Goal: Task Accomplishment & Management: Use online tool/utility

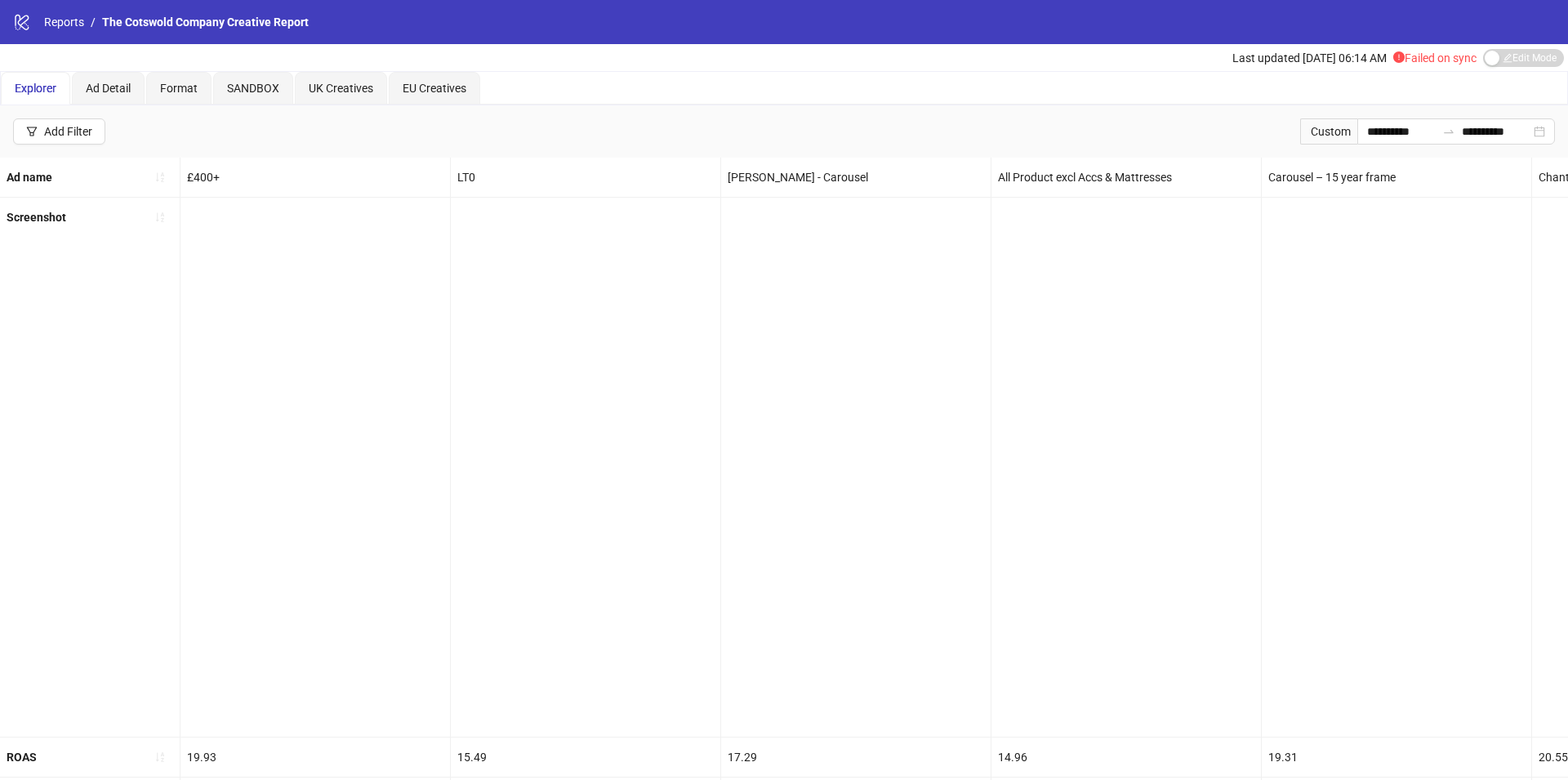
scroll to position [0, 3519]
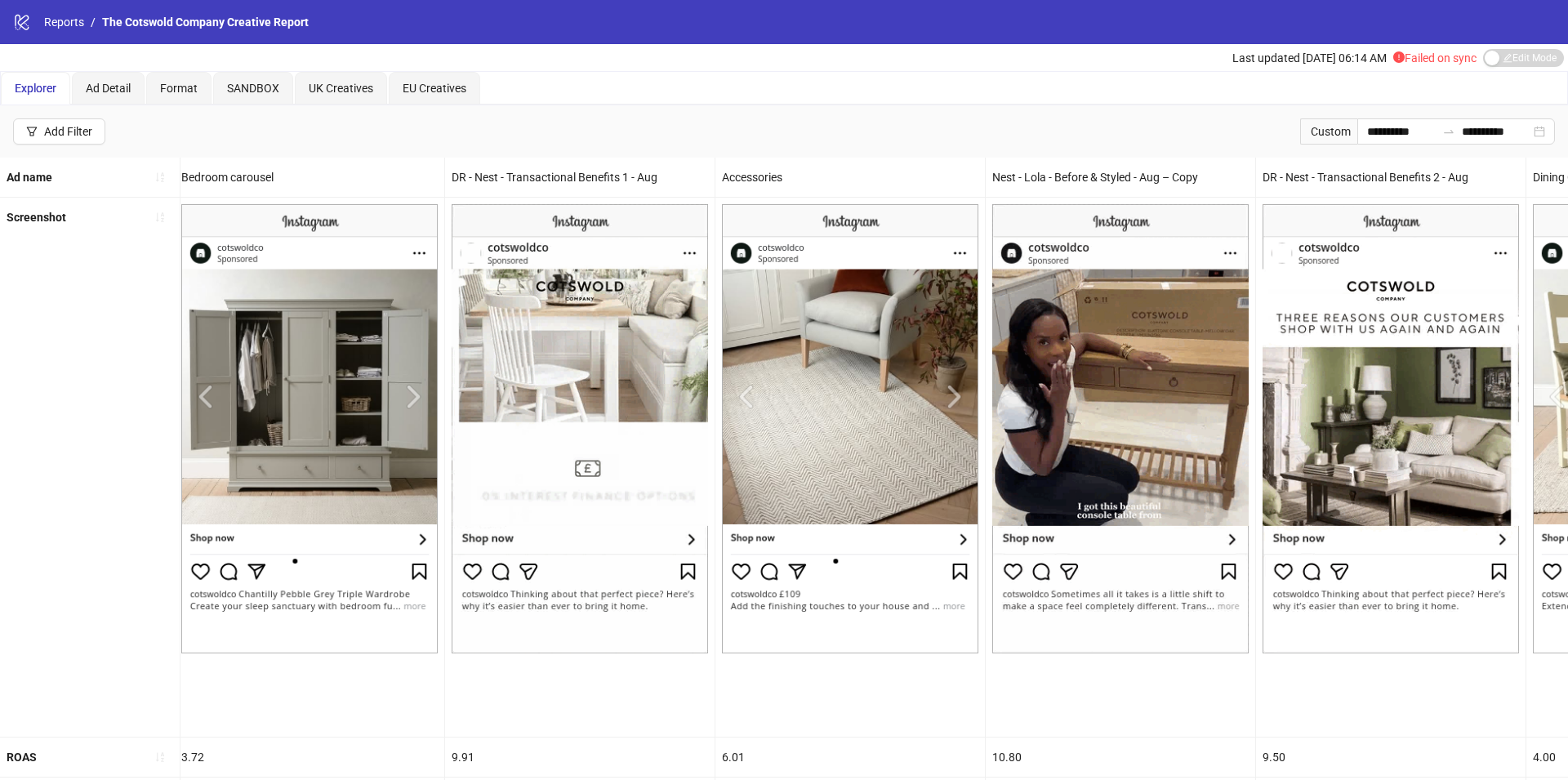
click at [45, 36] on div "logo/logo-mobile Reports / The Cotswold Company Creative Report" at bounding box center [784, 22] width 1568 height 44
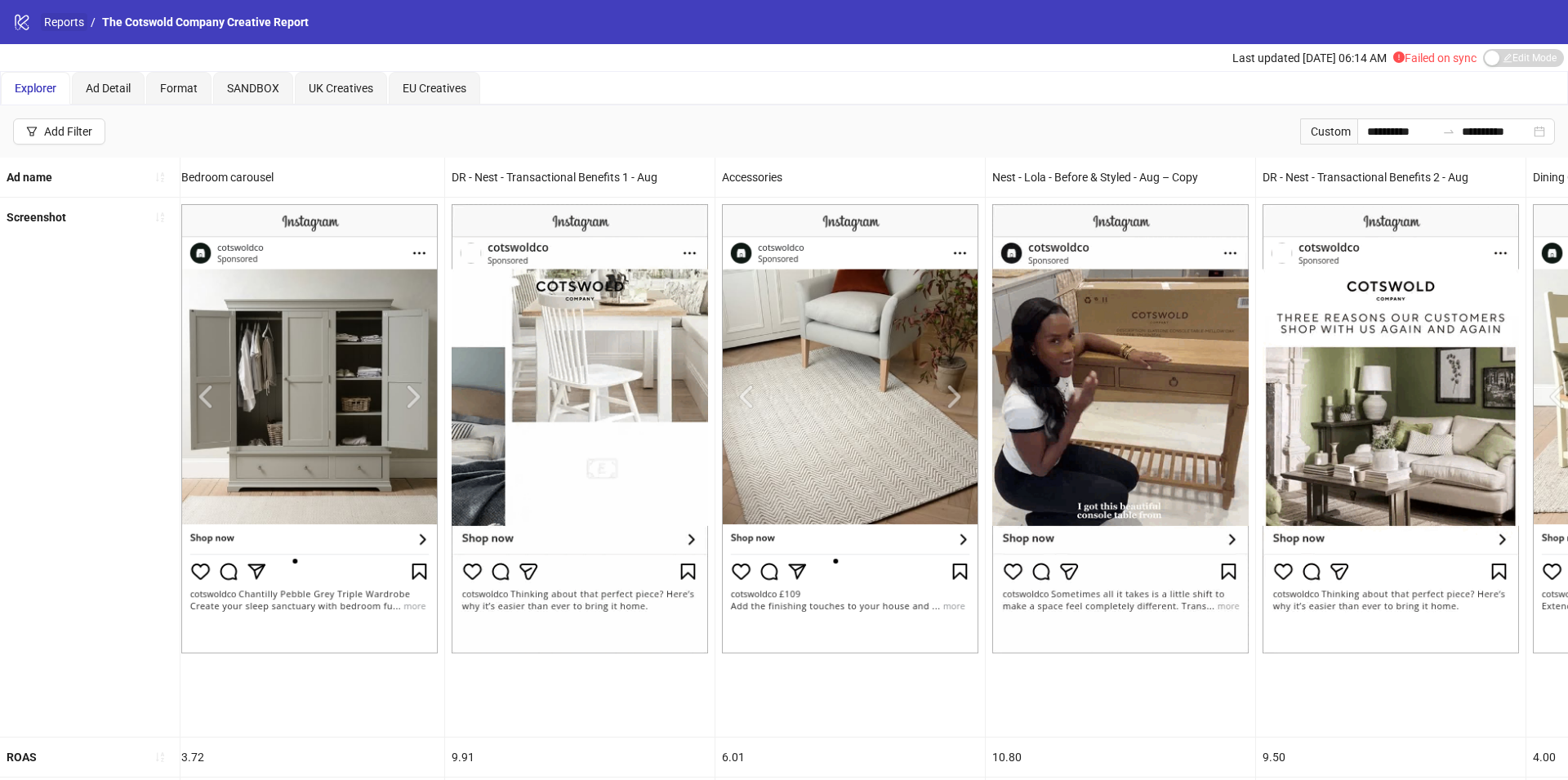
click at [62, 15] on link "Reports" at bounding box center [63, 22] width 46 height 18
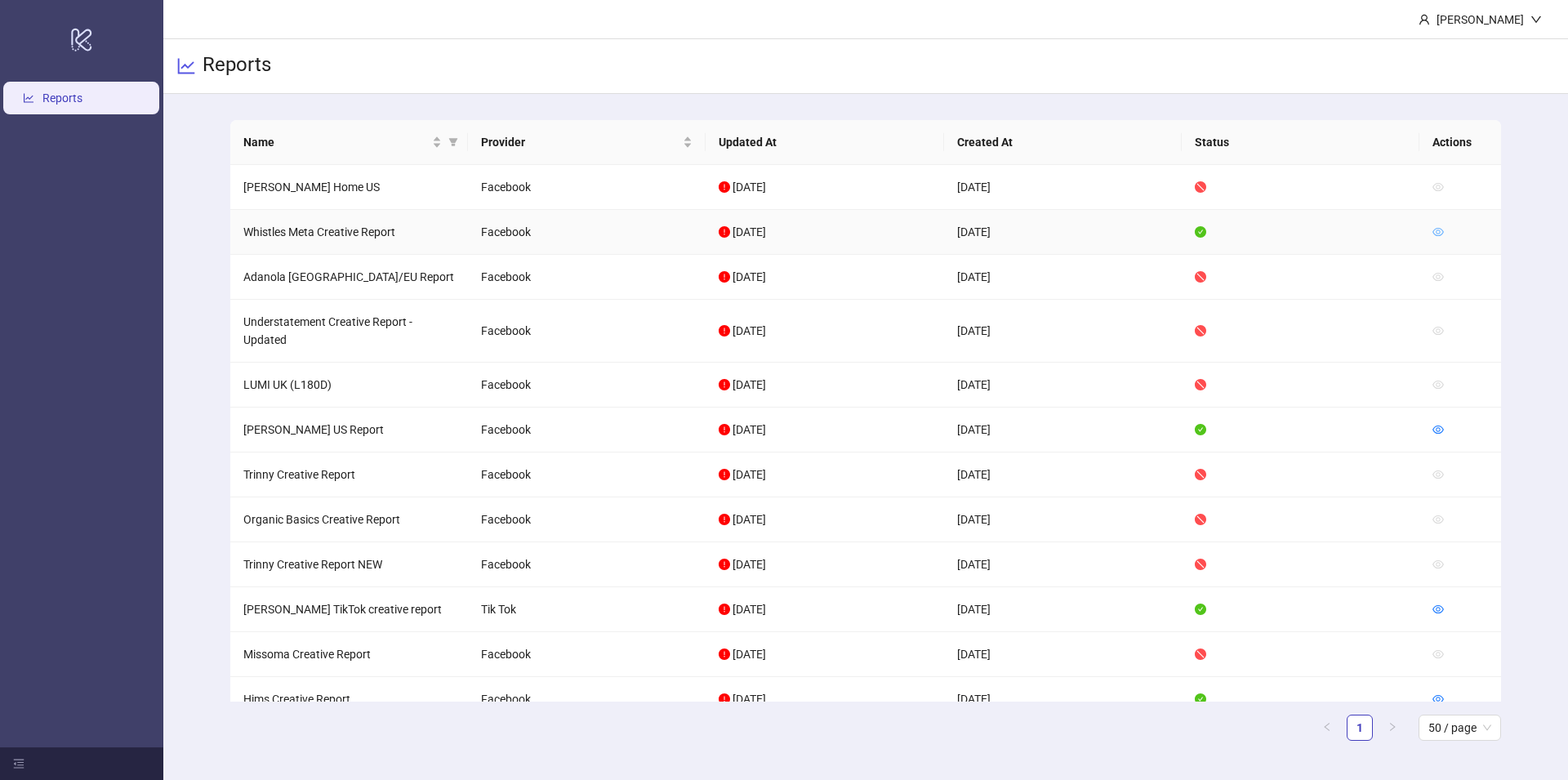
click at [1432, 234] on icon "eye" at bounding box center [1437, 232] width 11 height 11
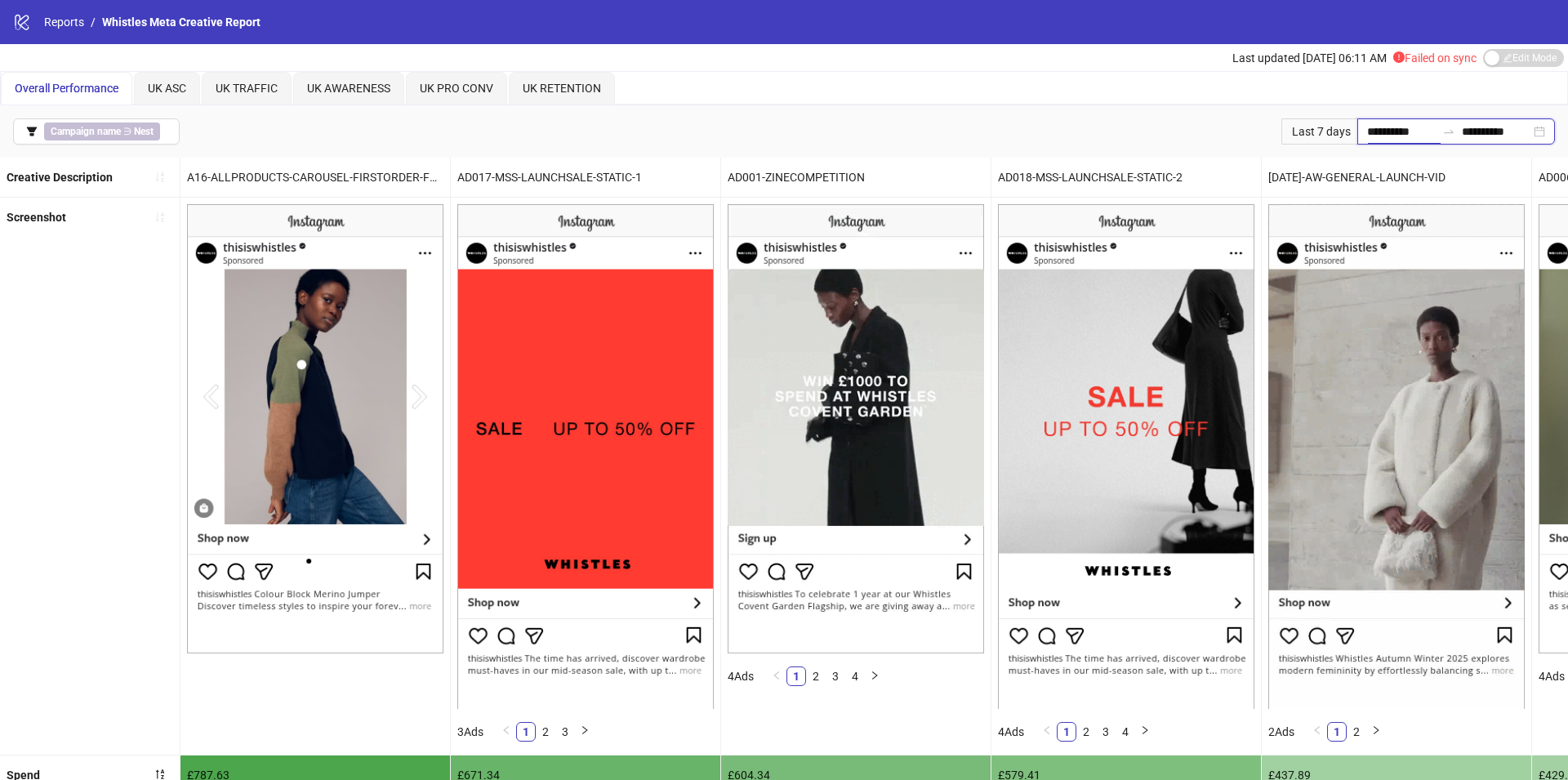
click at [1400, 130] on input "**********" at bounding box center [1401, 131] width 68 height 18
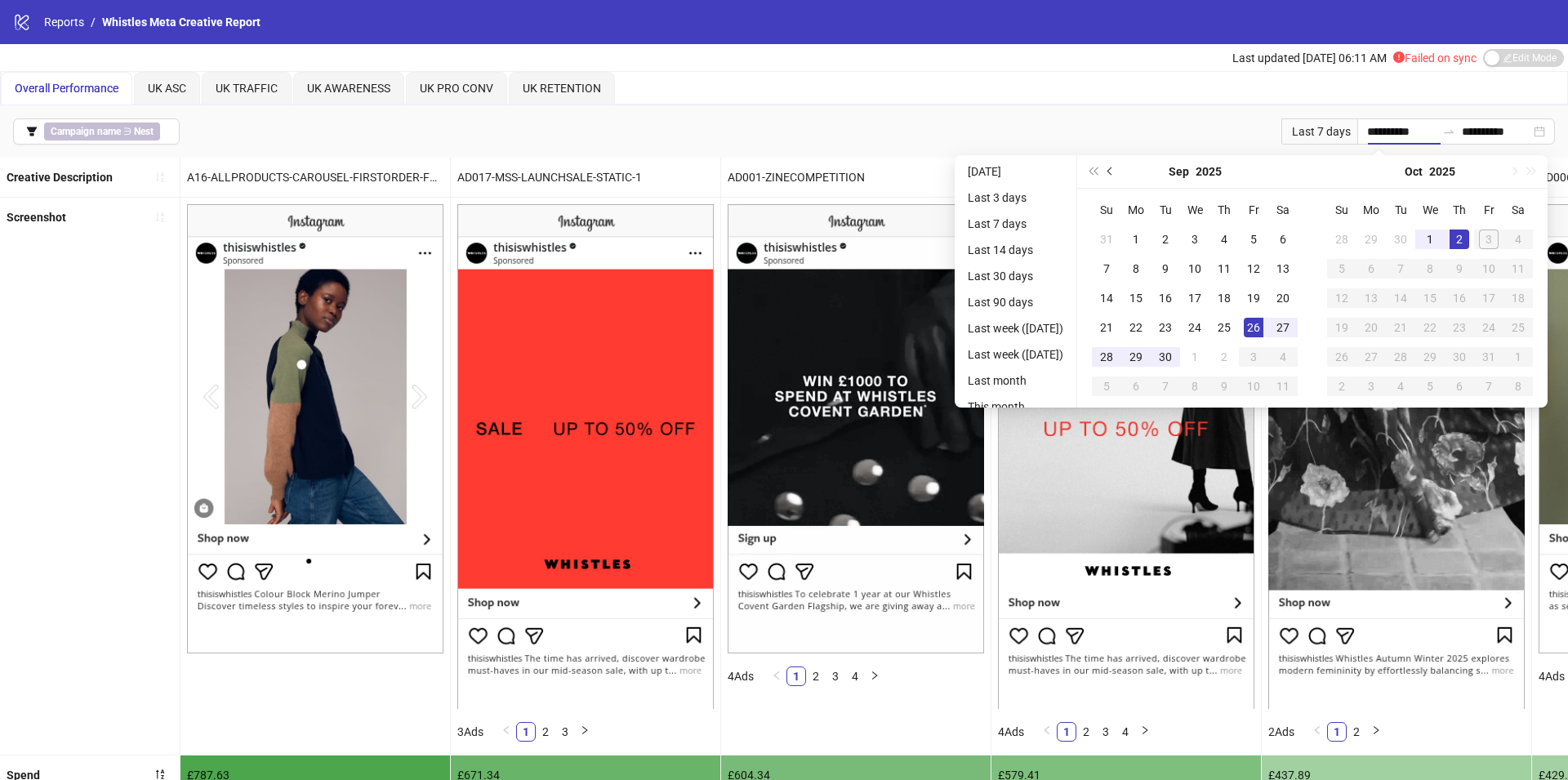
click at [1119, 172] on button "Previous month (PageUp)" at bounding box center [1110, 171] width 18 height 32
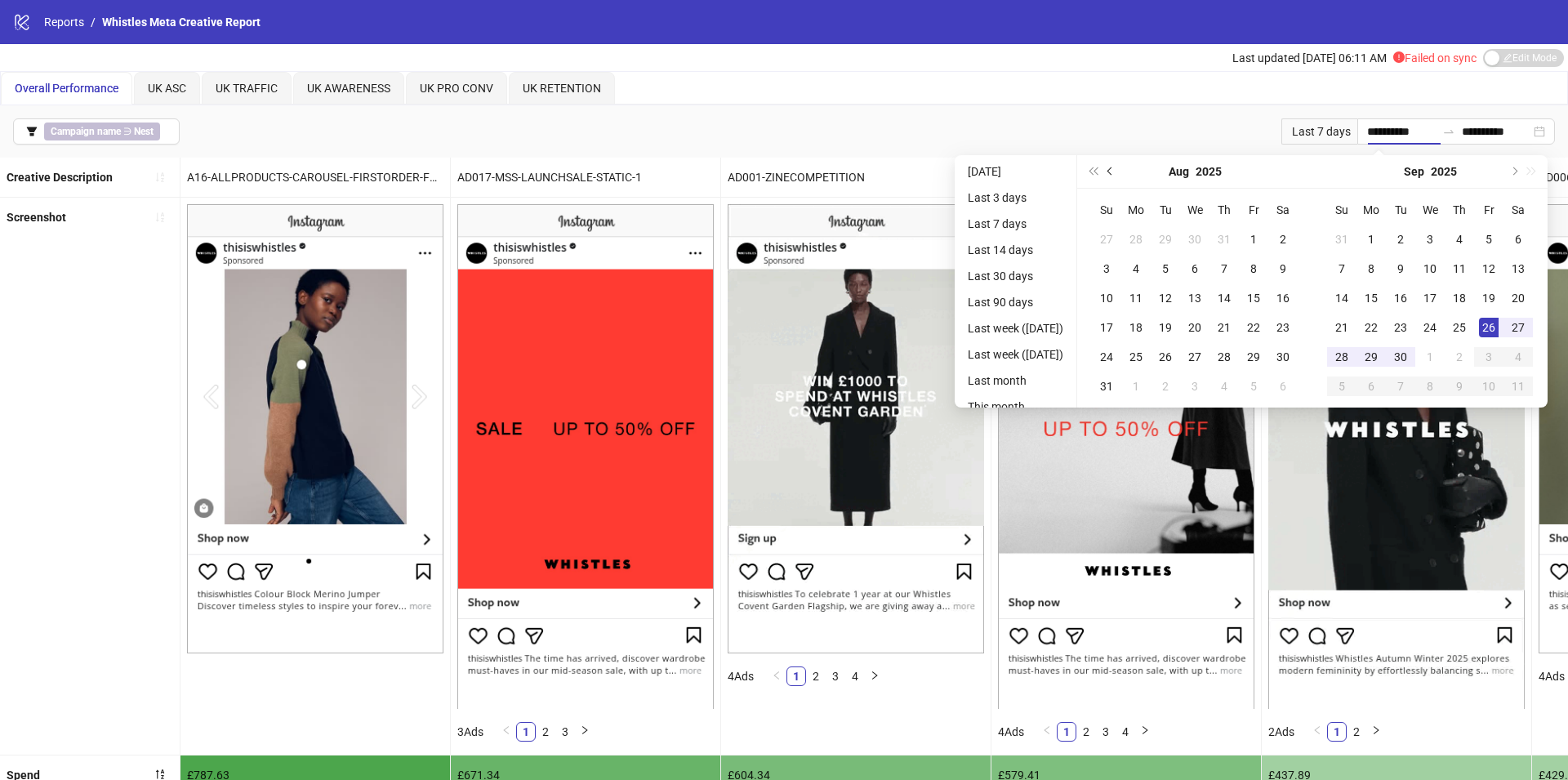
click at [1119, 177] on button "Previous month (PageUp)" at bounding box center [1110, 171] width 18 height 32
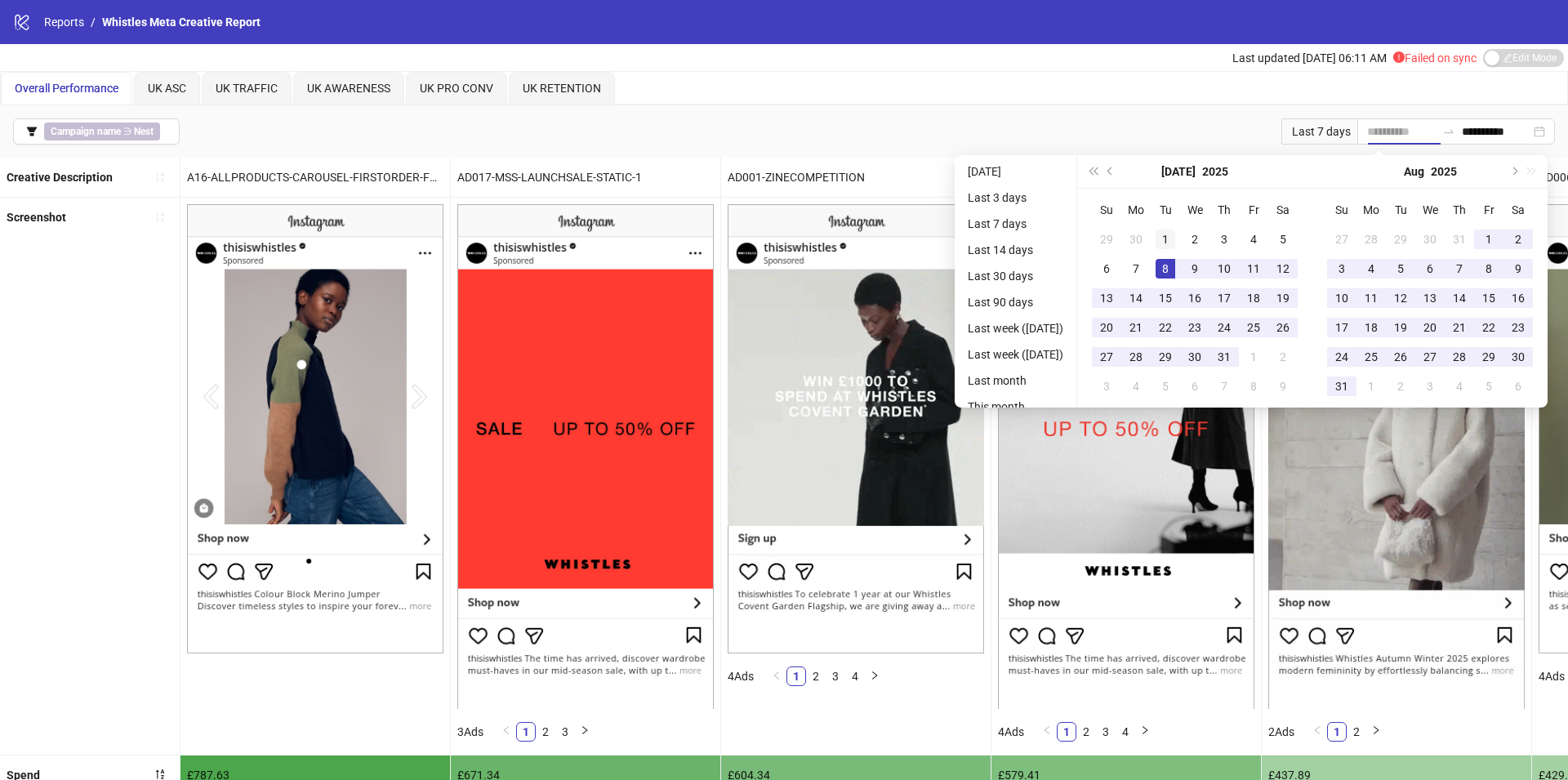
type input "**********"
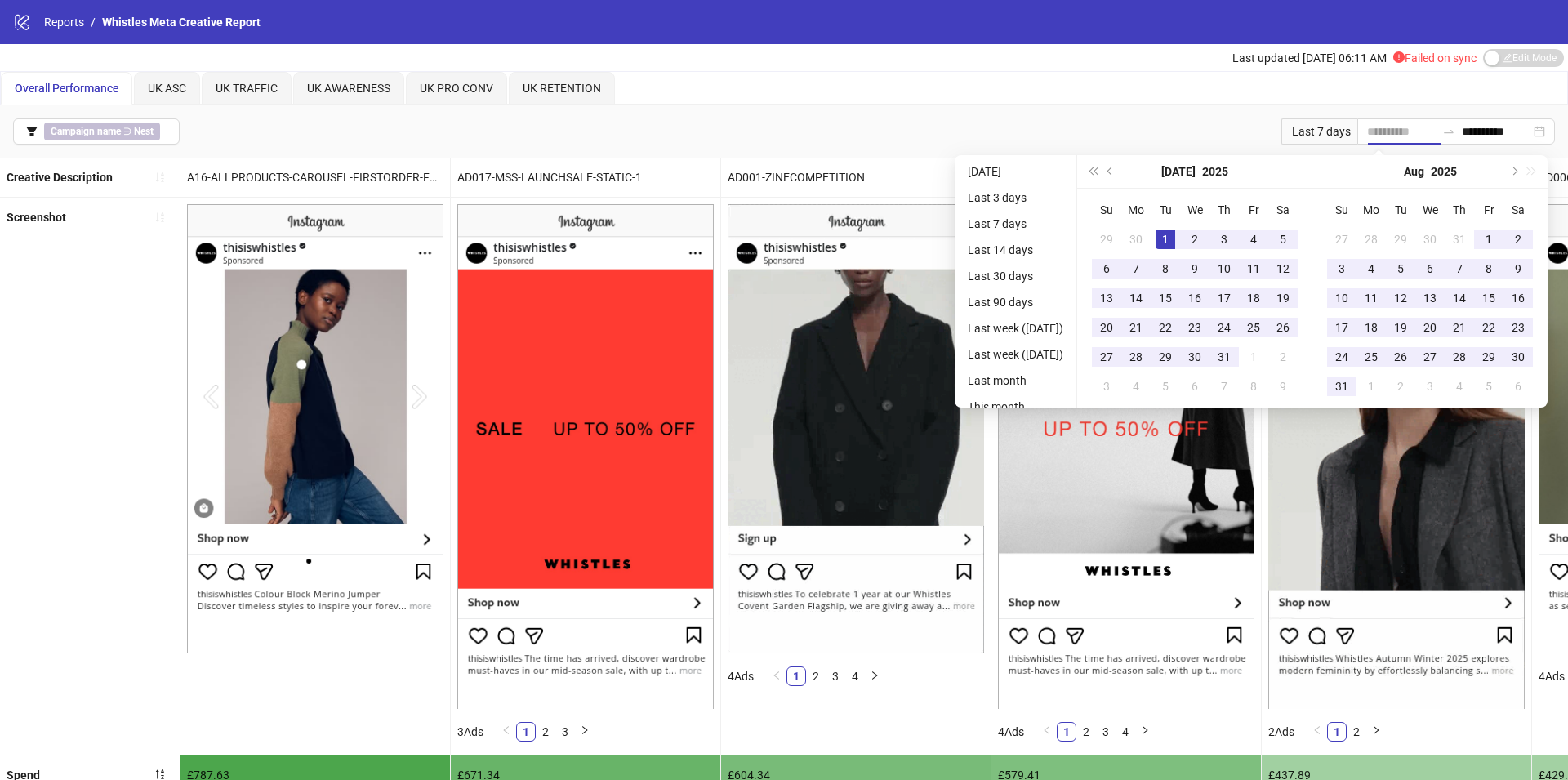
click at [1172, 236] on div "1" at bounding box center [1165, 239] width 20 height 20
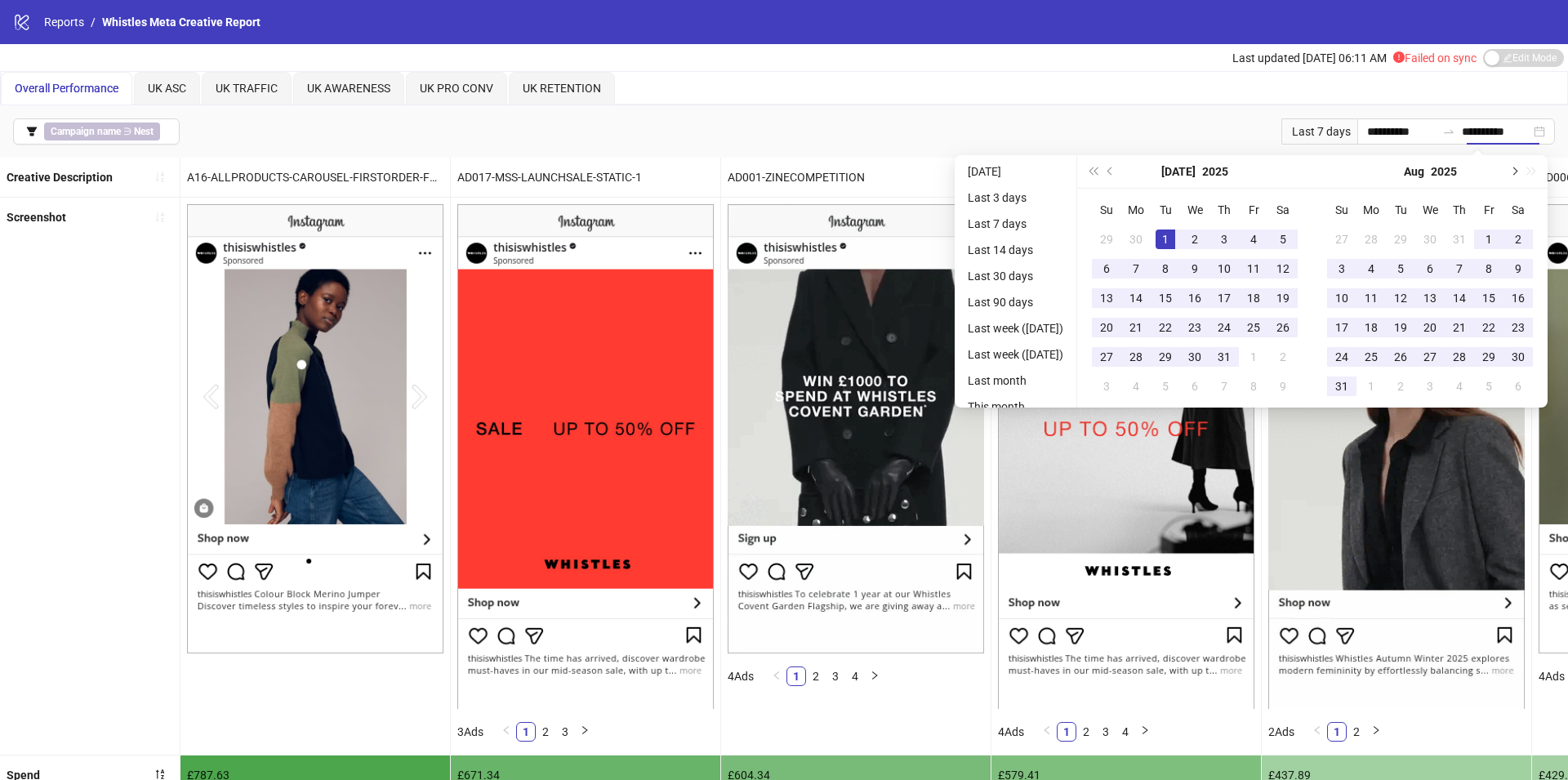
click at [1522, 166] on button "Next month (PageDown)" at bounding box center [1512, 171] width 18 height 32
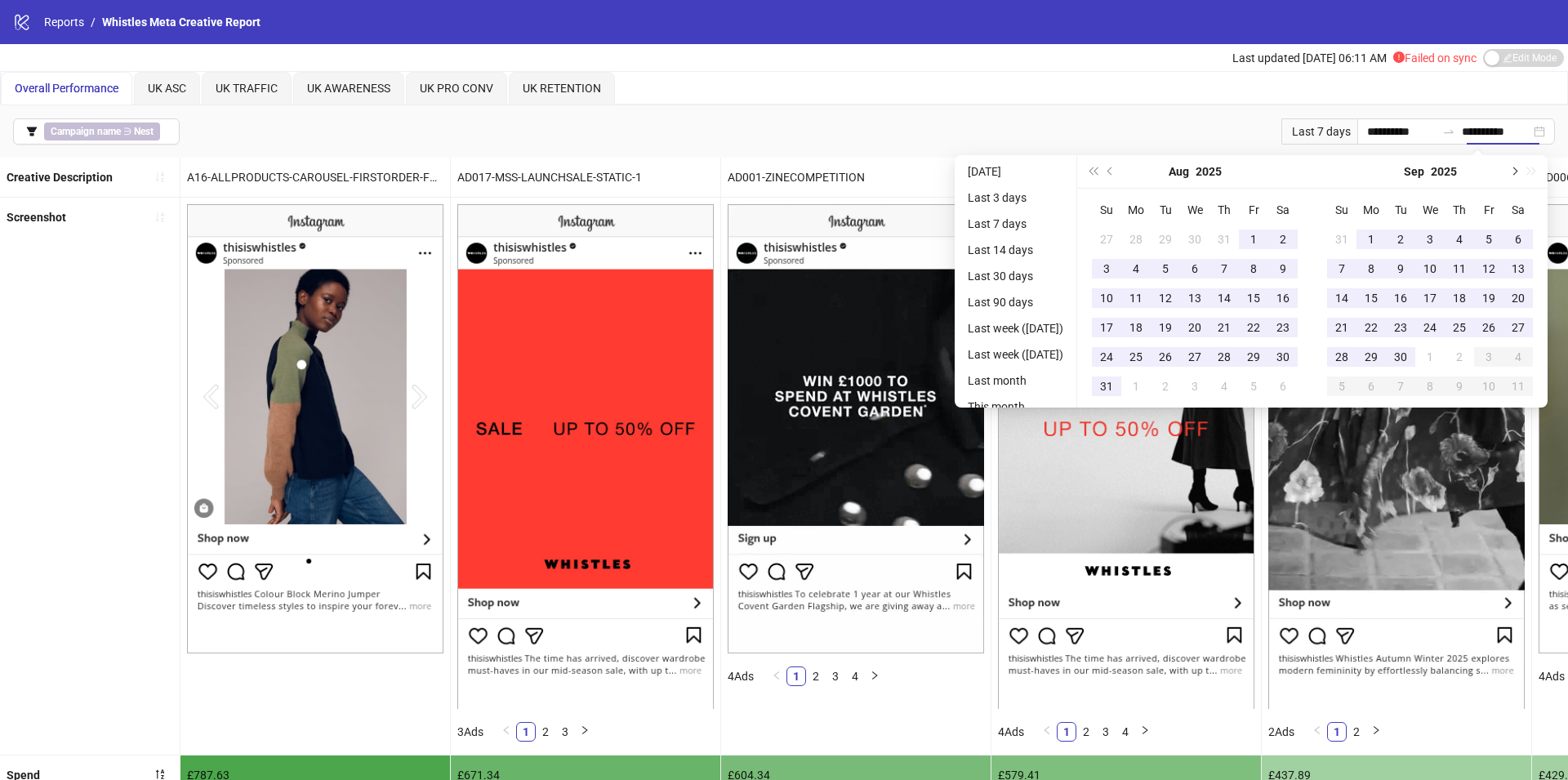
click at [1522, 166] on button "Next month (PageDown)" at bounding box center [1512, 171] width 18 height 32
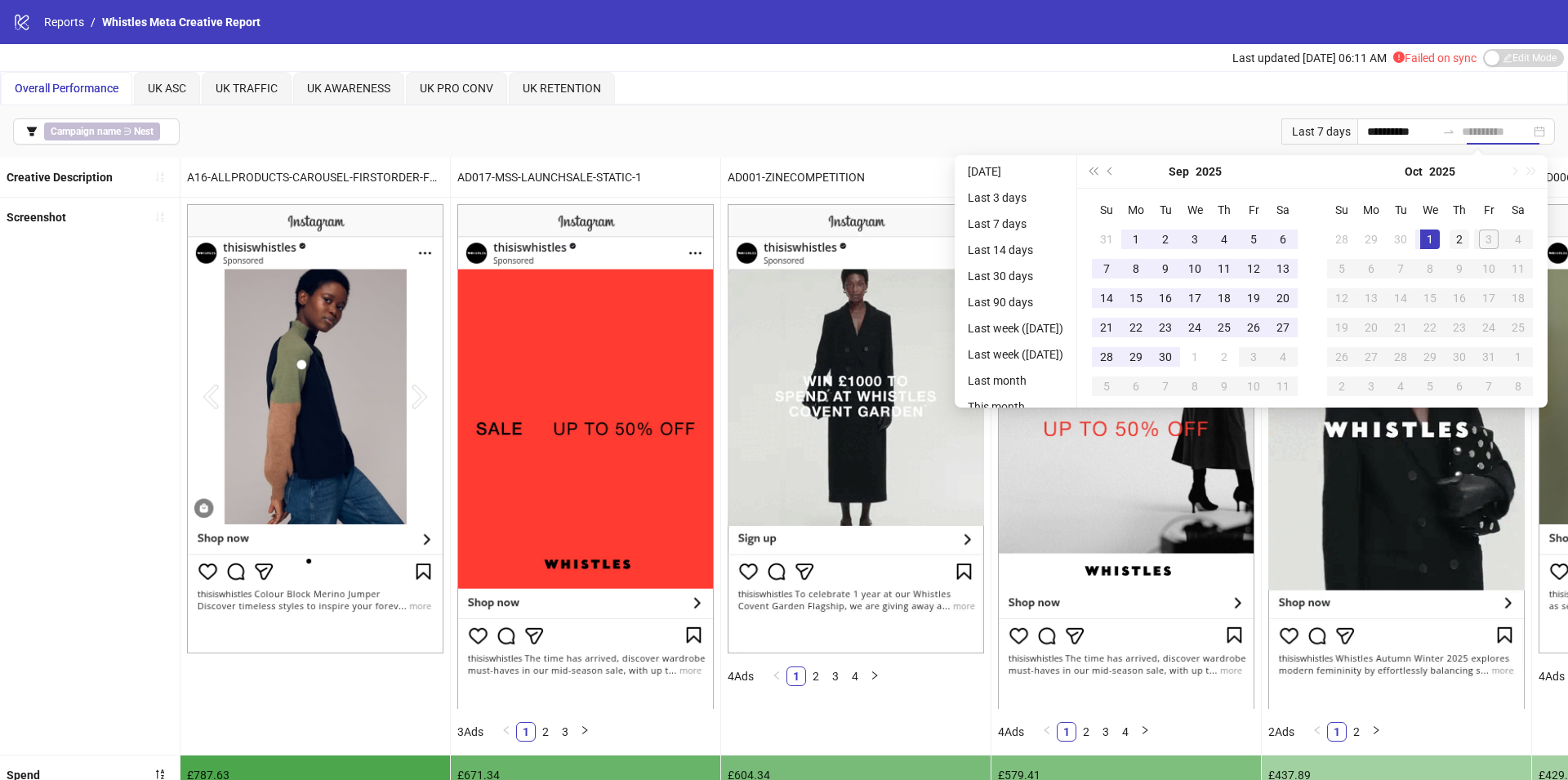
type input "**********"
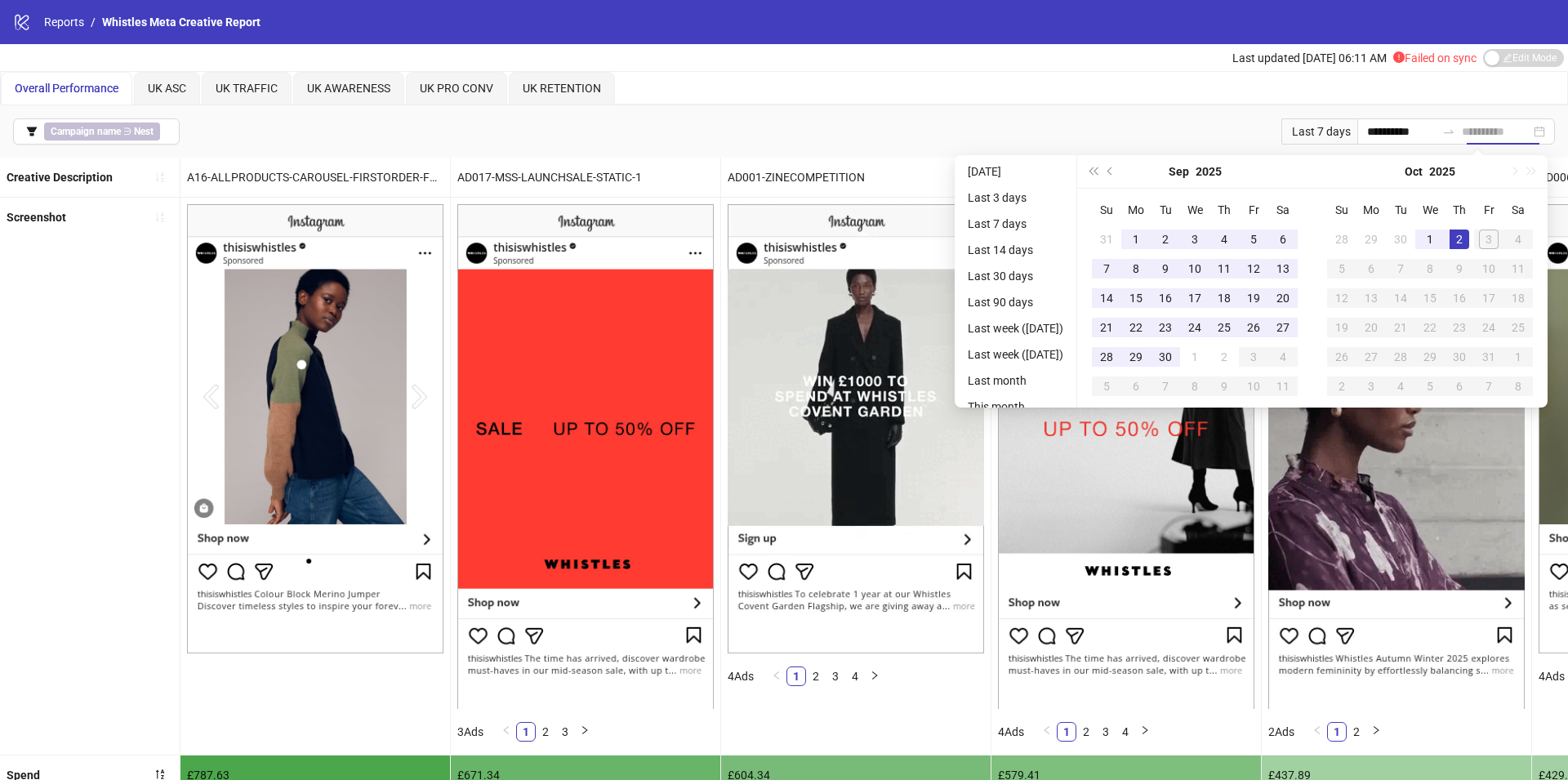
click at [1462, 234] on div "2" at bounding box center [1459, 239] width 20 height 20
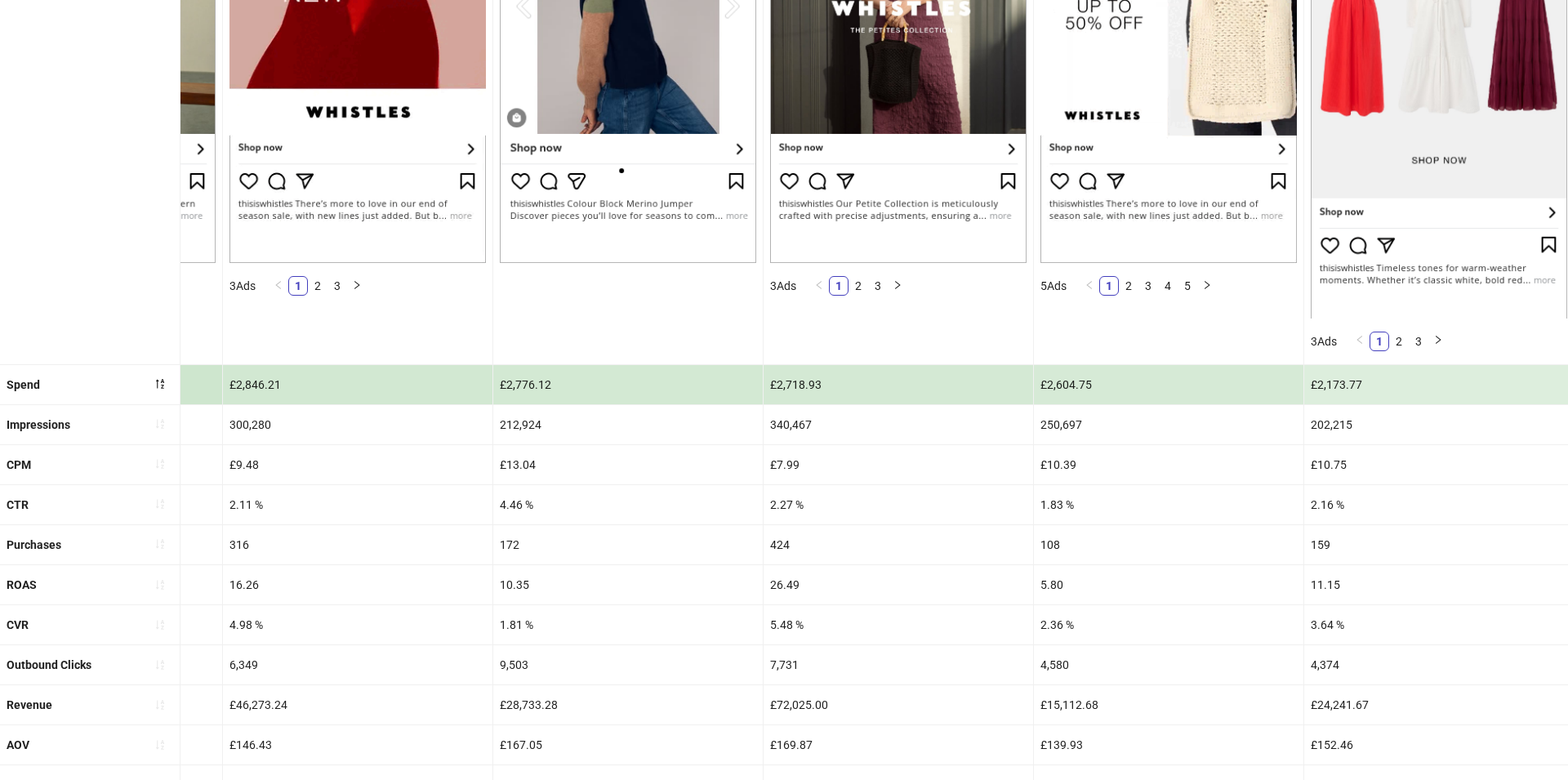
scroll to position [556, 0]
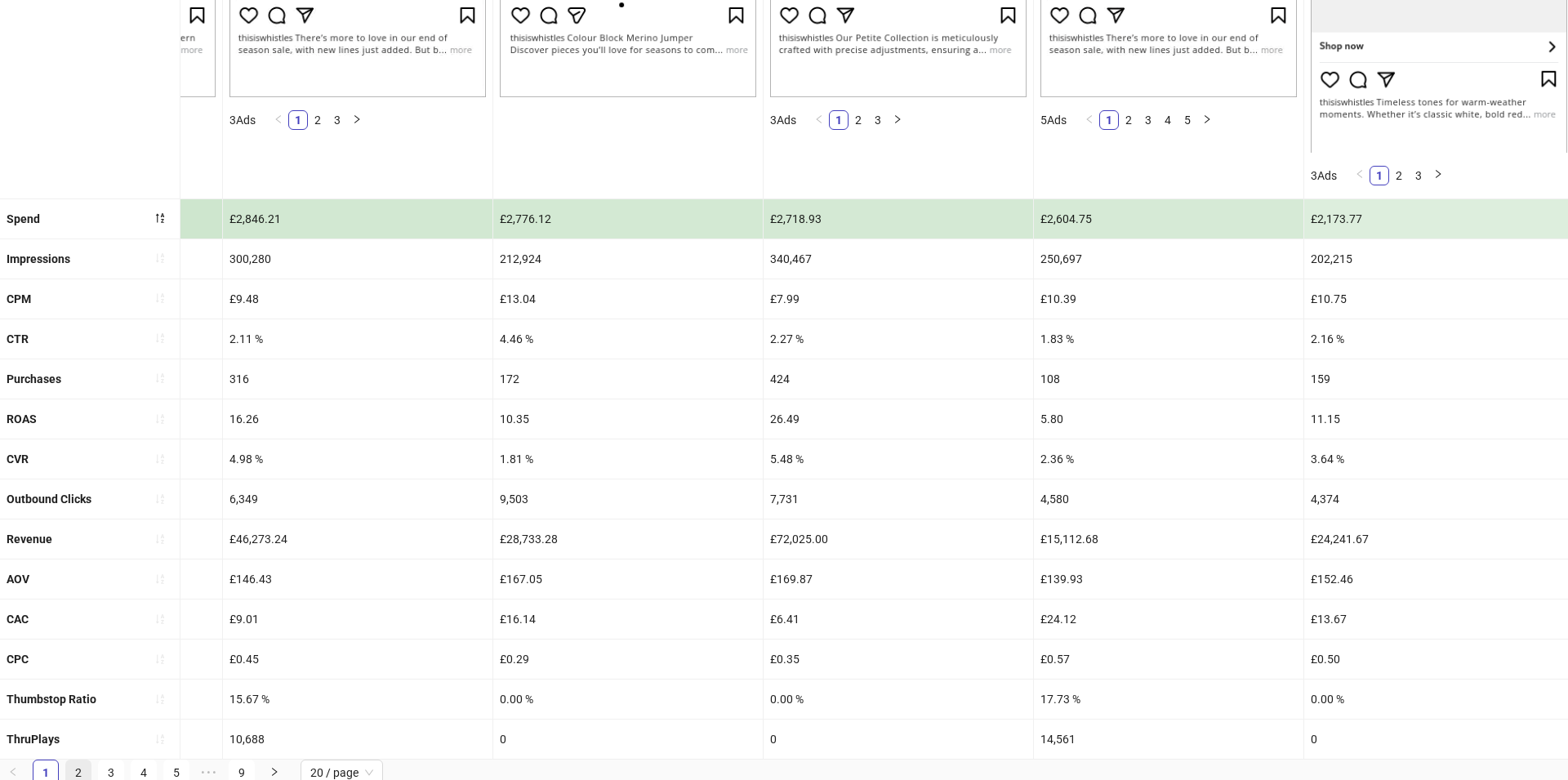
click at [72, 766] on link "2" at bounding box center [79, 772] width 25 height 25
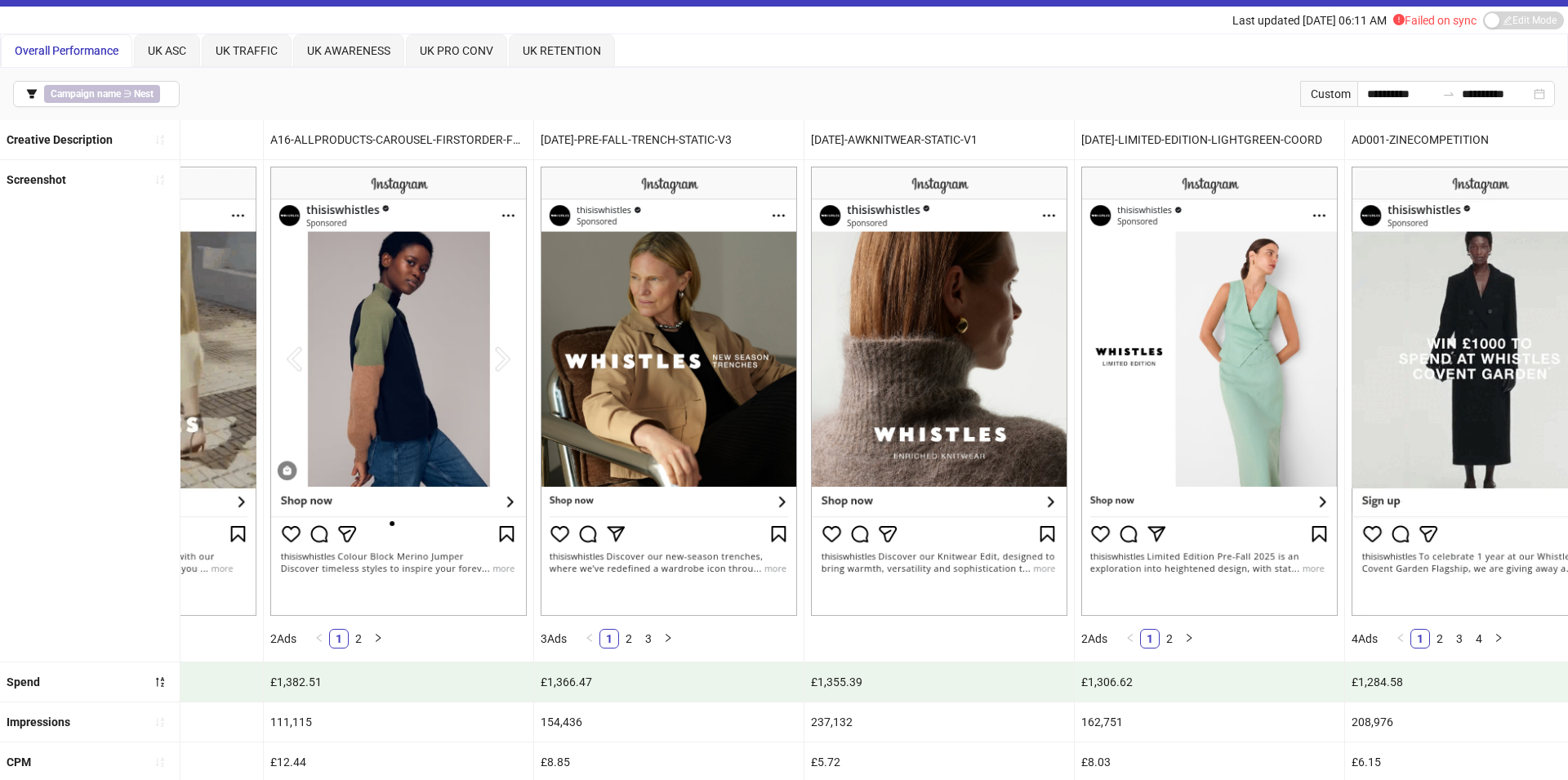
scroll to position [0, 0]
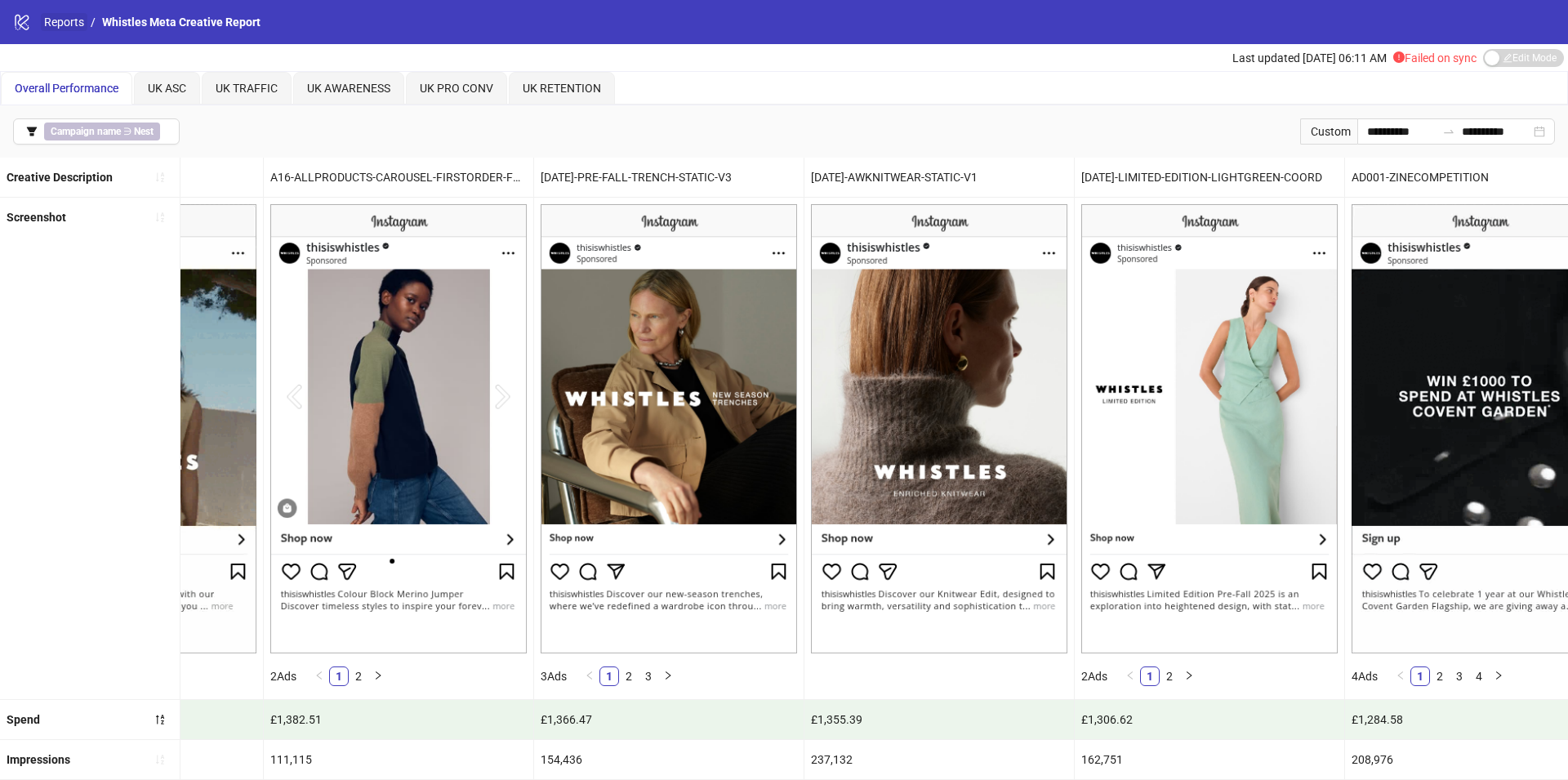
click at [77, 19] on link "Reports" at bounding box center [63, 22] width 46 height 18
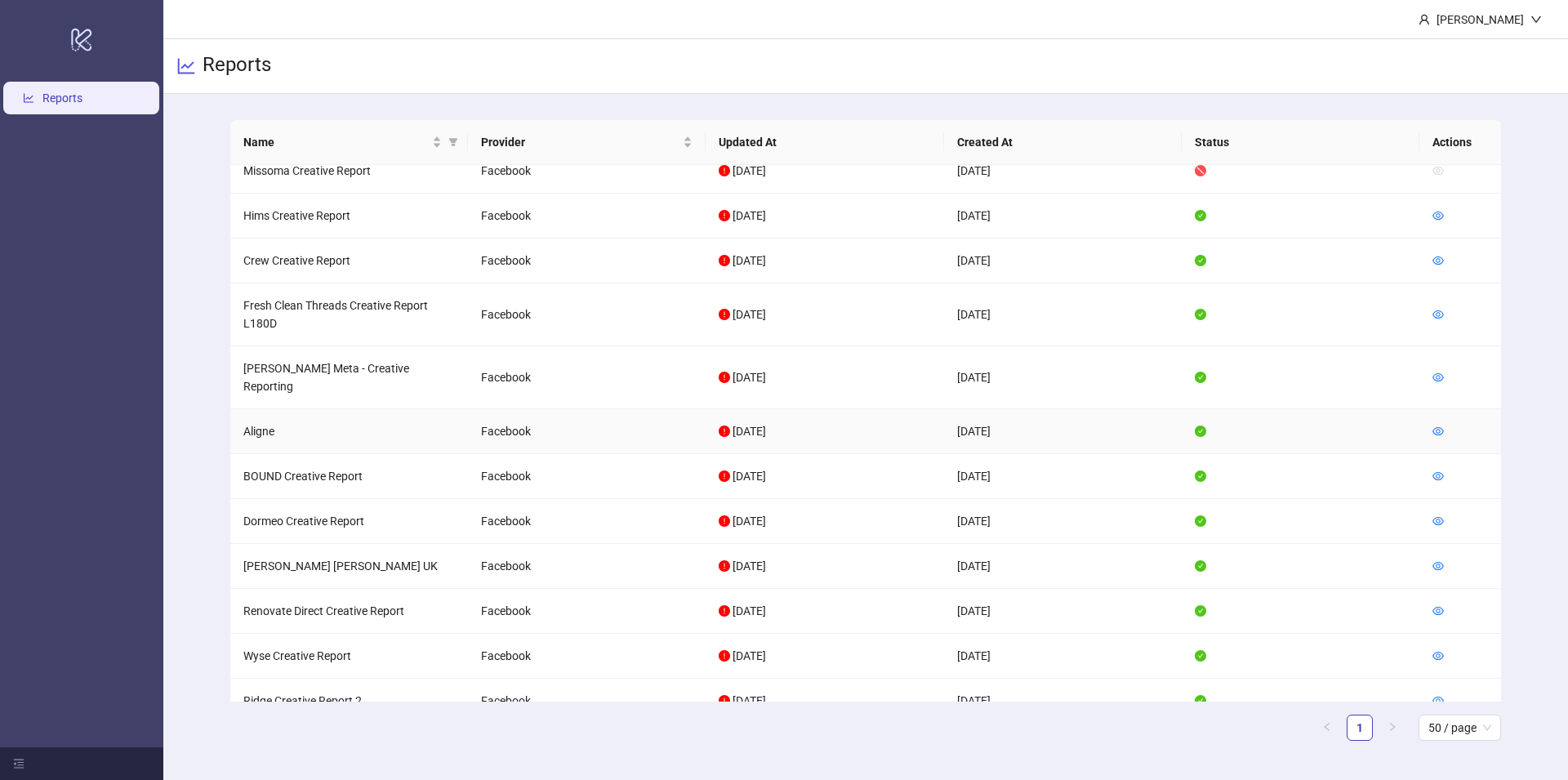
scroll to position [482, 0]
click at [1438, 429] on icon "eye" at bounding box center [1437, 433] width 11 height 9
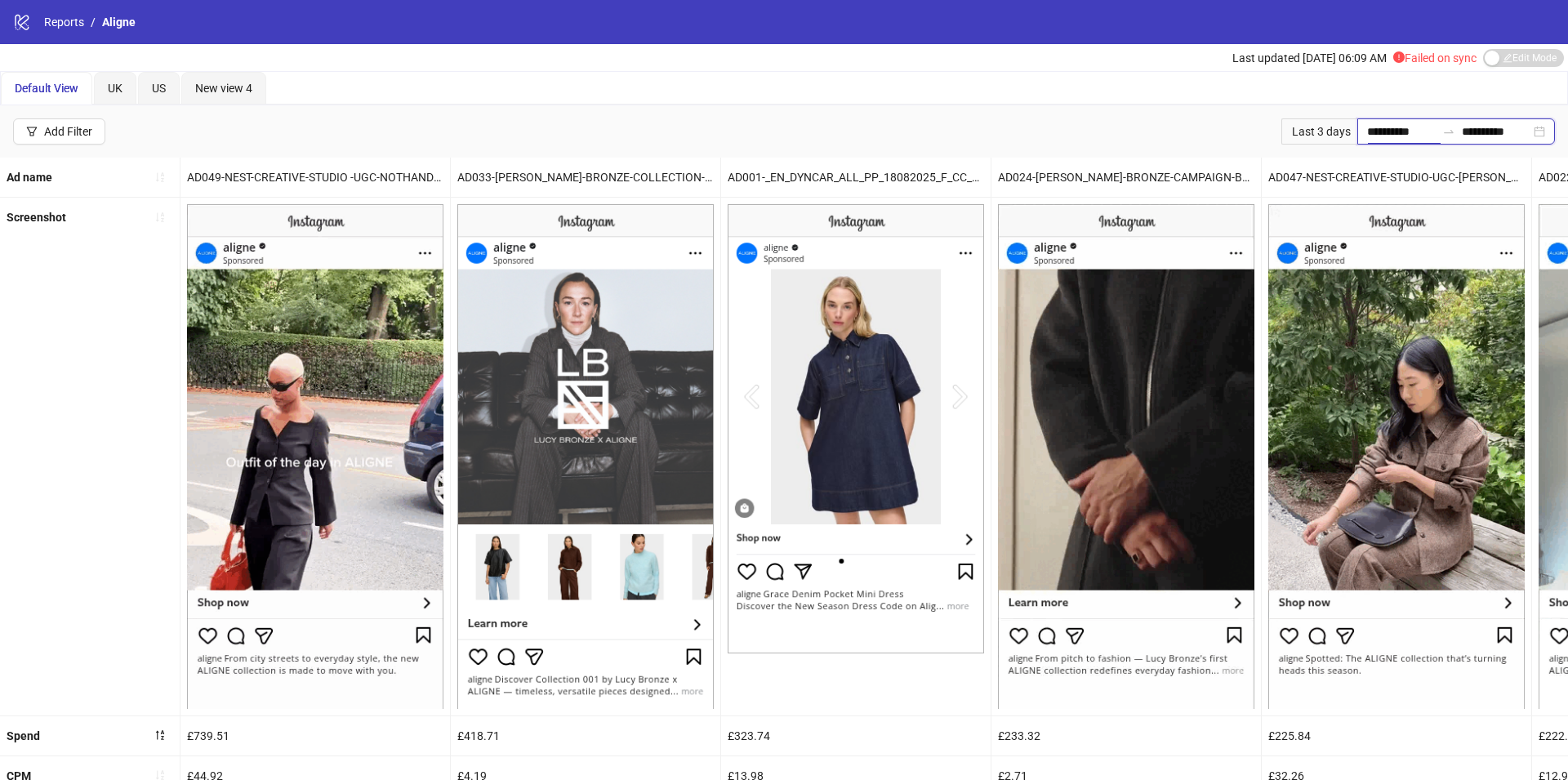
click at [1408, 127] on input "**********" at bounding box center [1401, 131] width 68 height 18
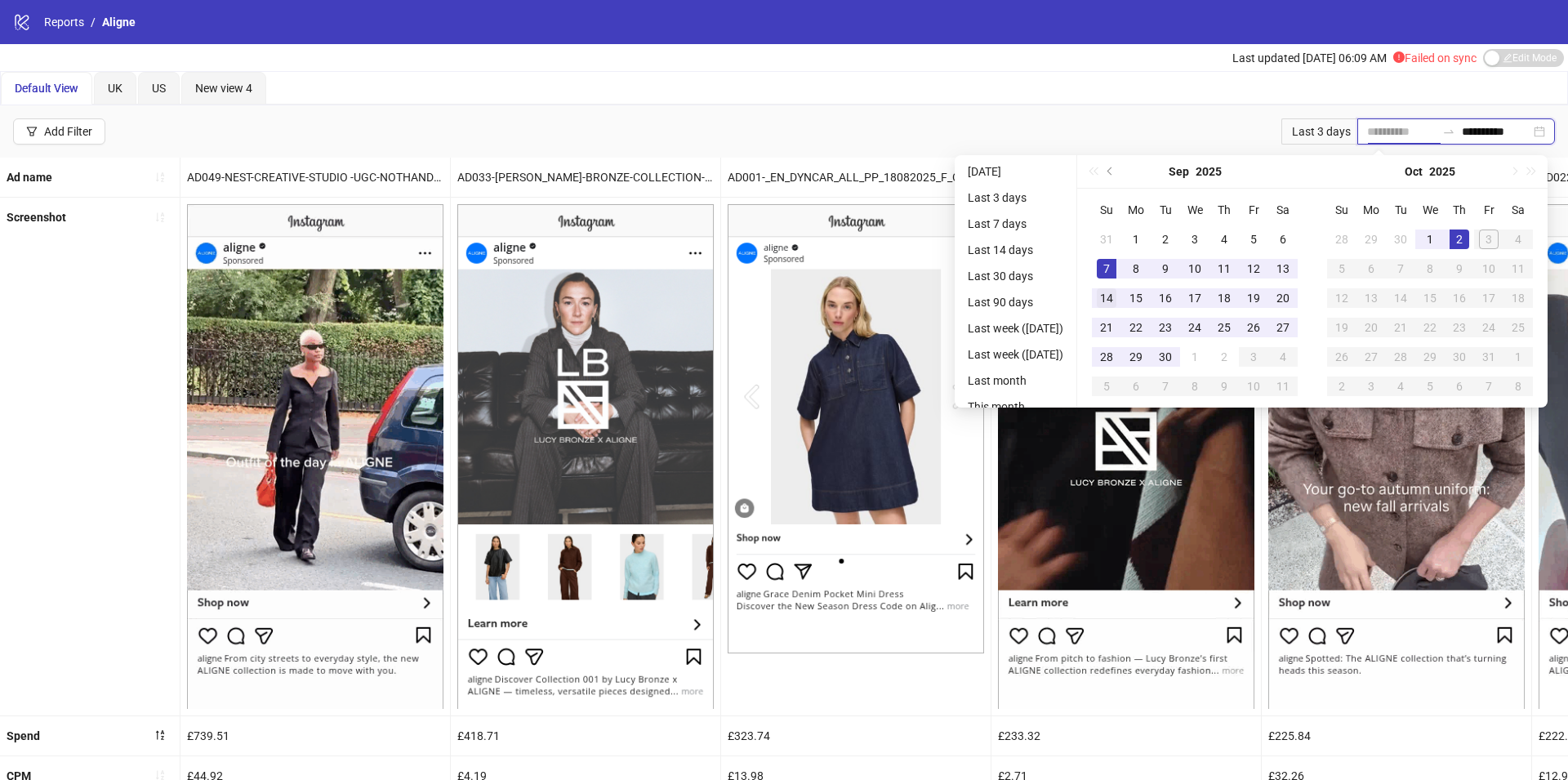
type input "**********"
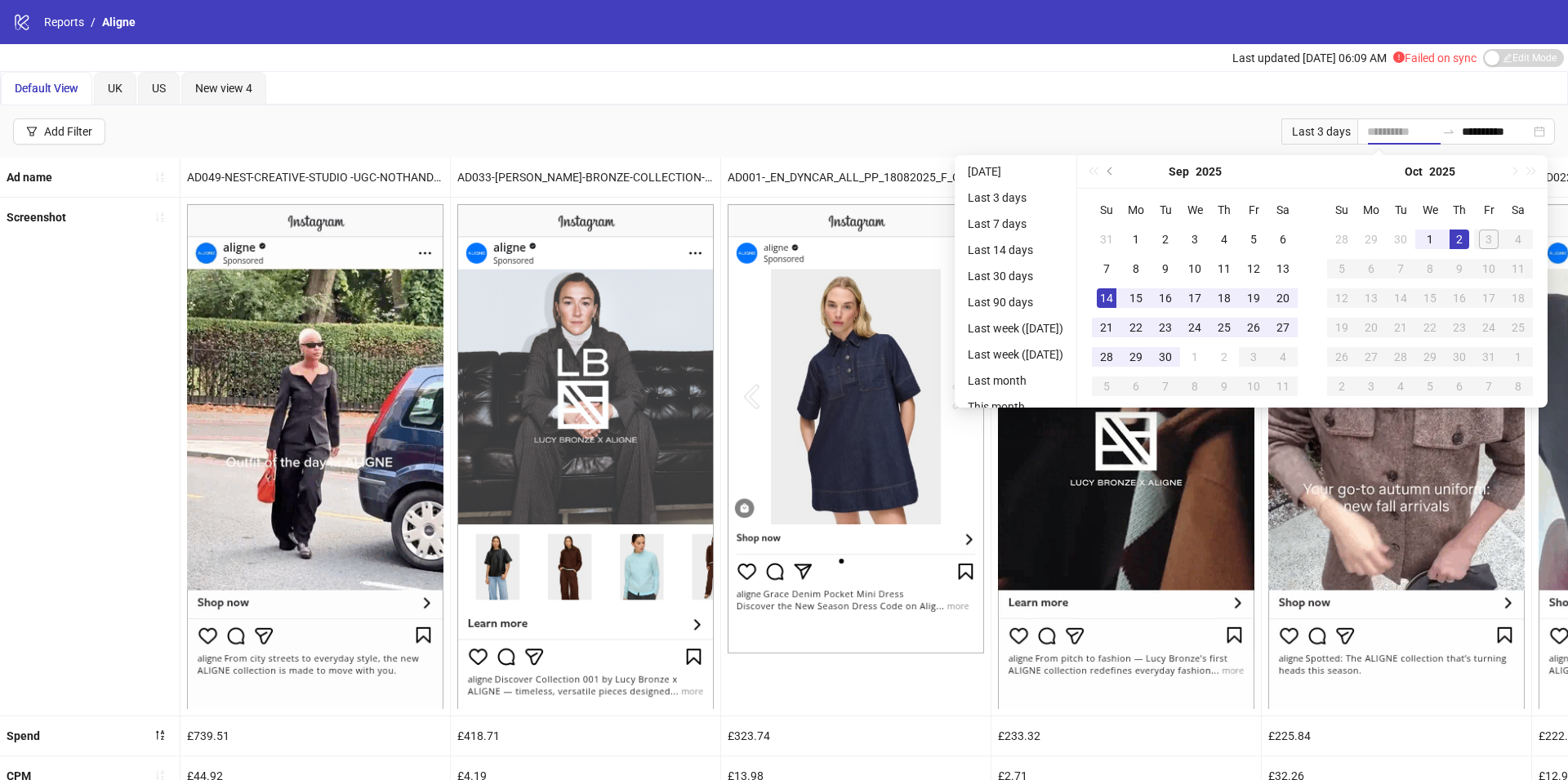
click at [1114, 293] on div "14" at bounding box center [1106, 297] width 20 height 20
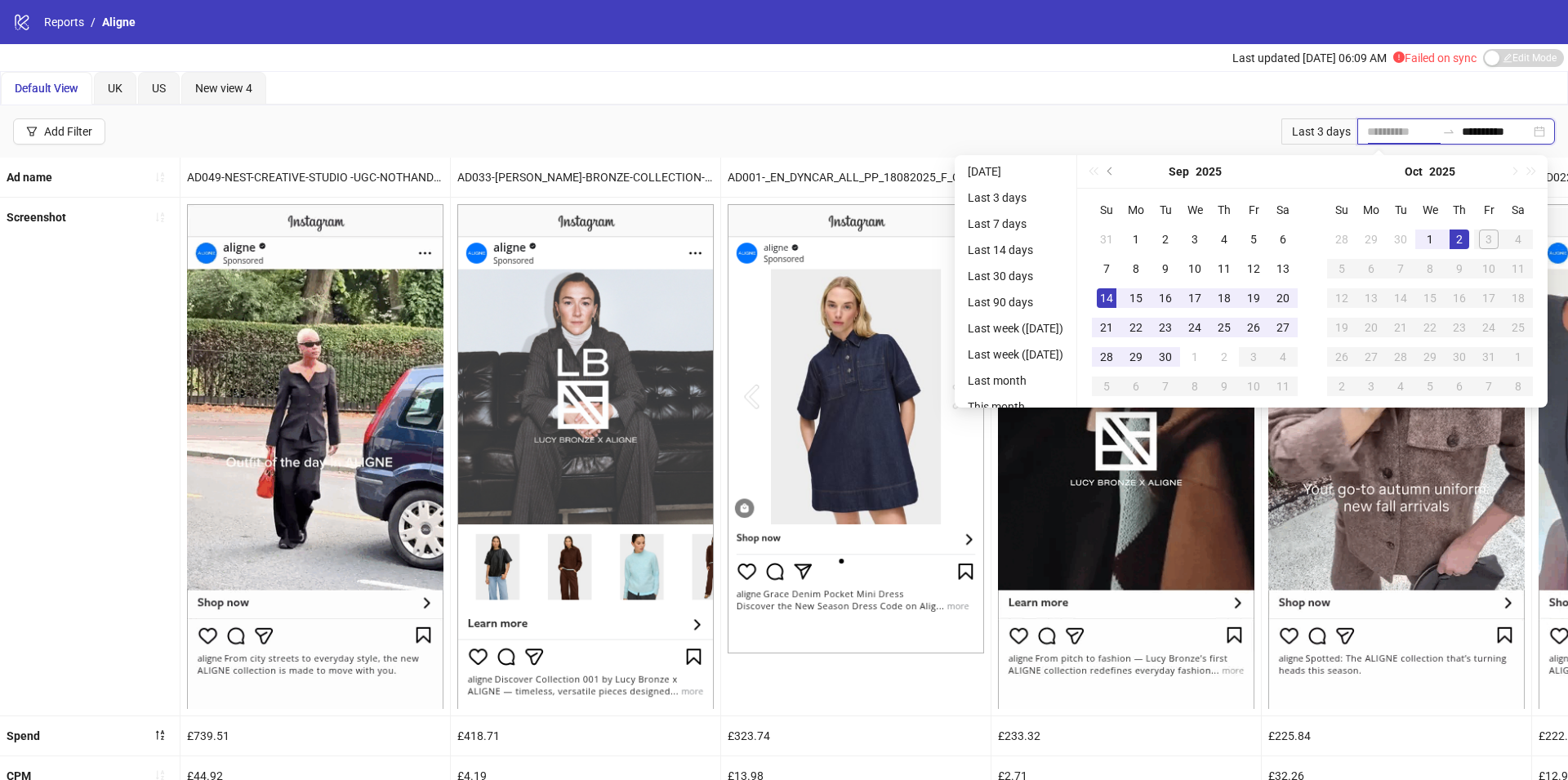
type input "**********"
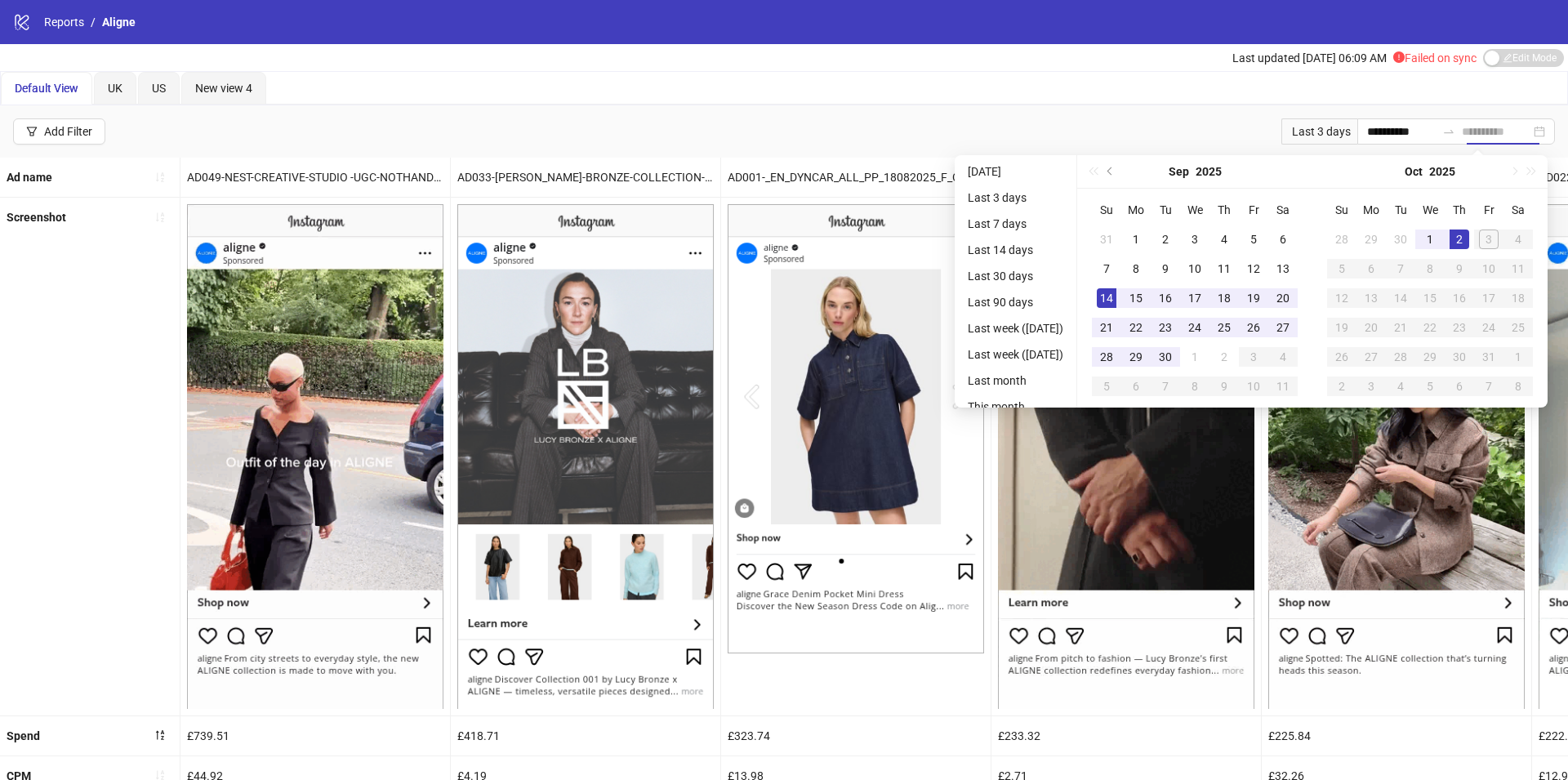
click at [1466, 239] on div "2" at bounding box center [1459, 239] width 20 height 20
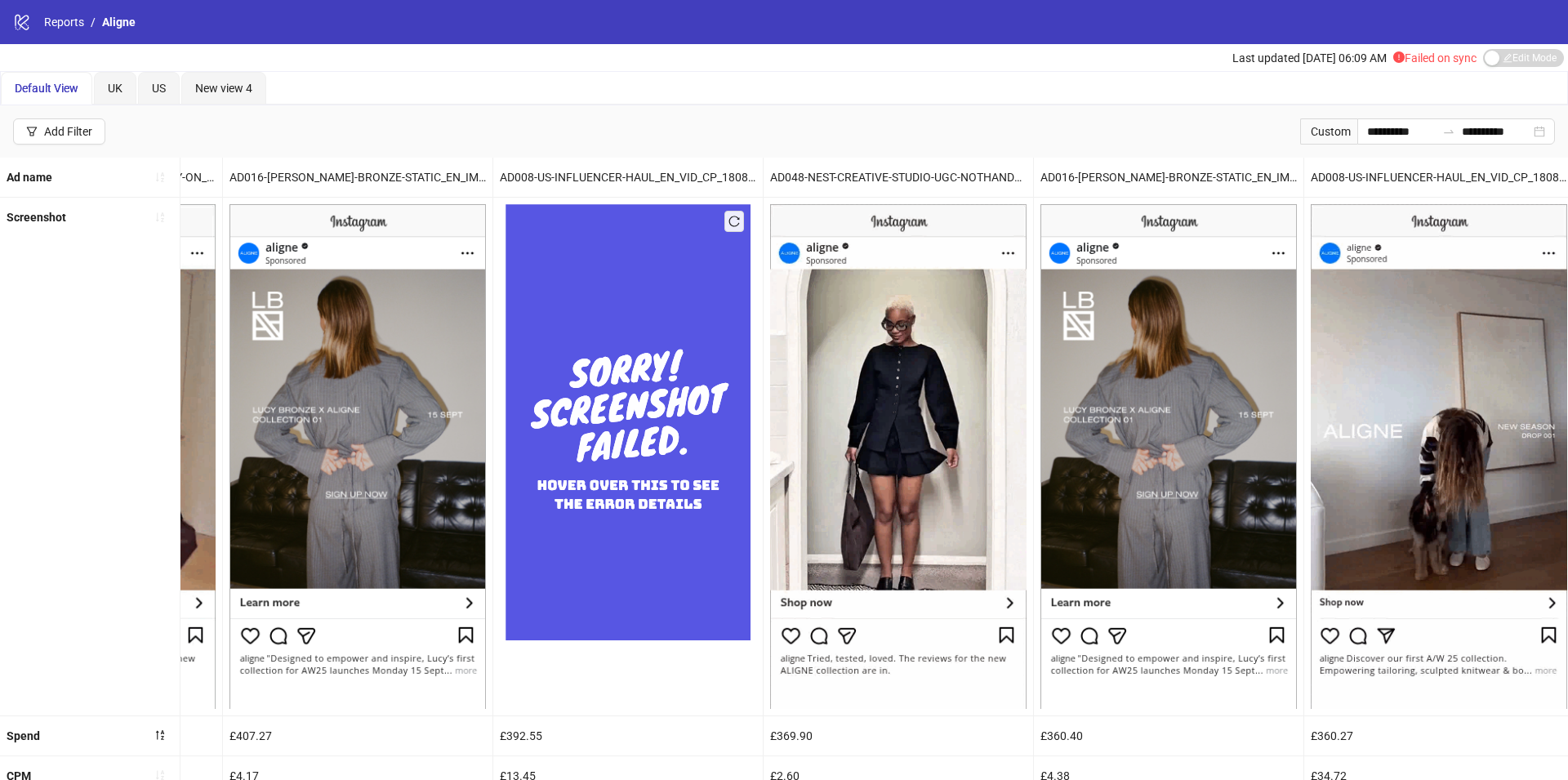
scroll to position [318, 0]
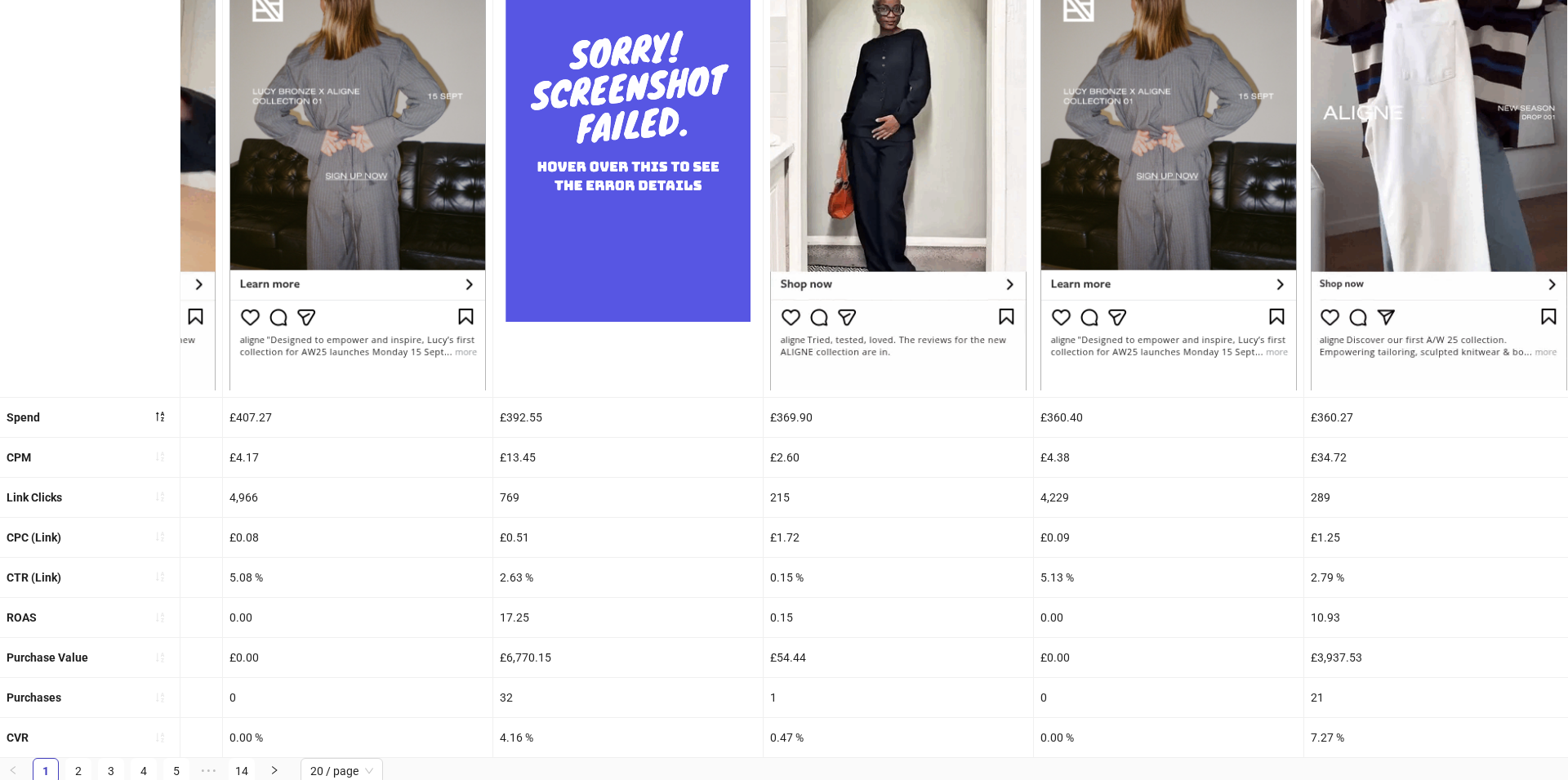
click at [181, 617] on div "1.99" at bounding box center [87, 616] width 270 height 39
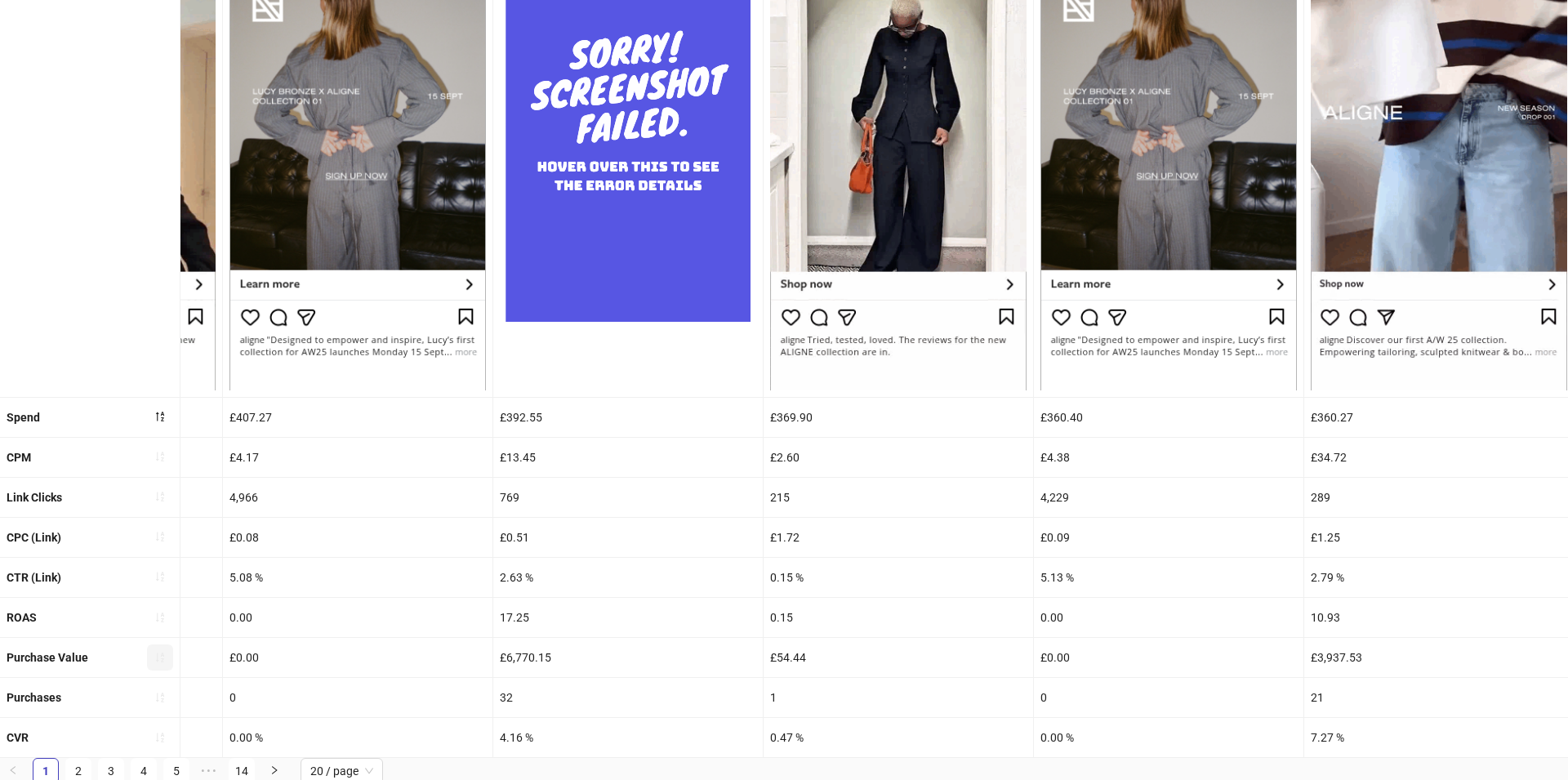
click at [160, 655] on icon "sort-ascending" at bounding box center [160, 657] width 11 height 11
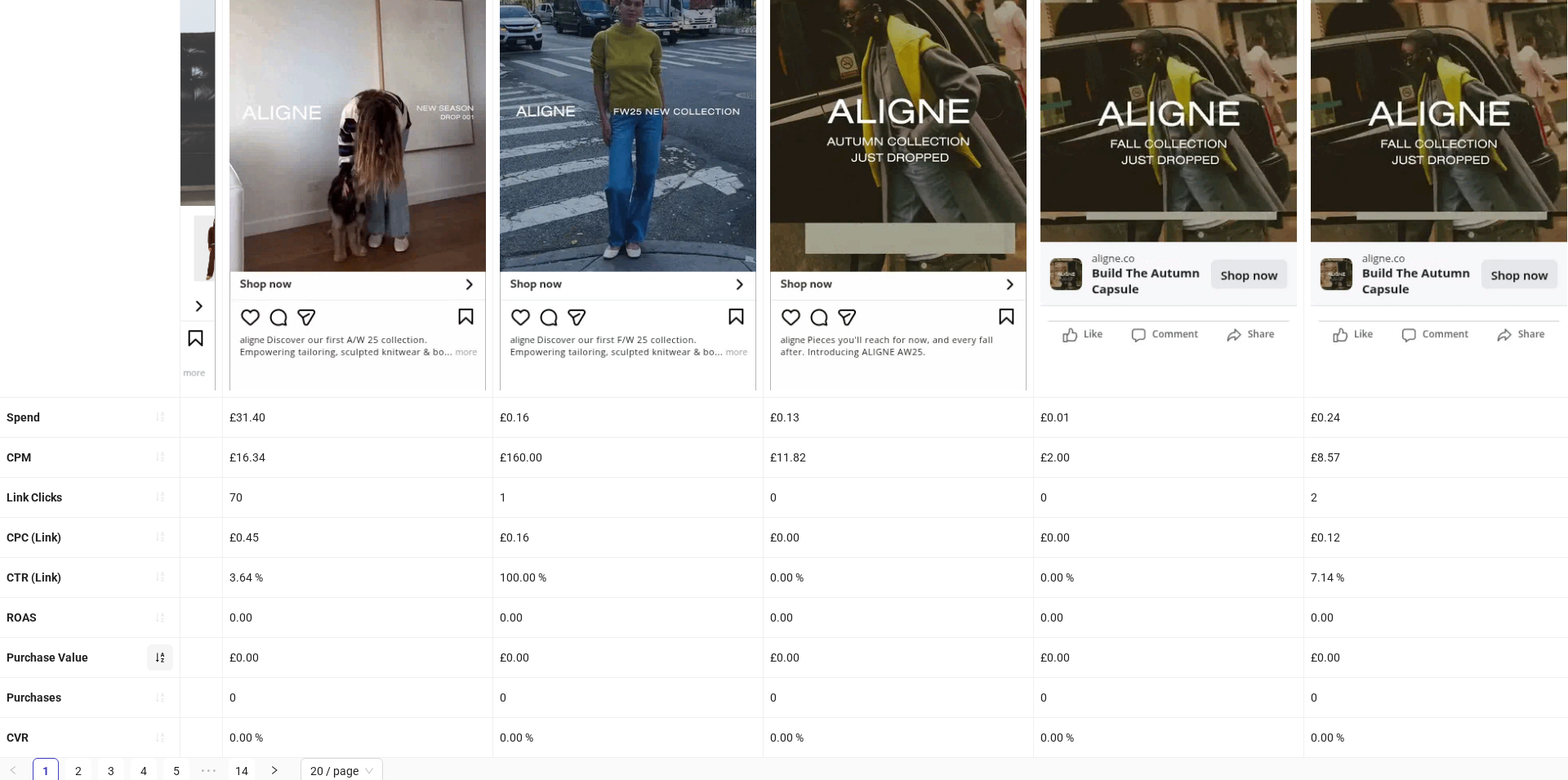
click at [157, 651] on icon "sort-ascending" at bounding box center [160, 657] width 11 height 11
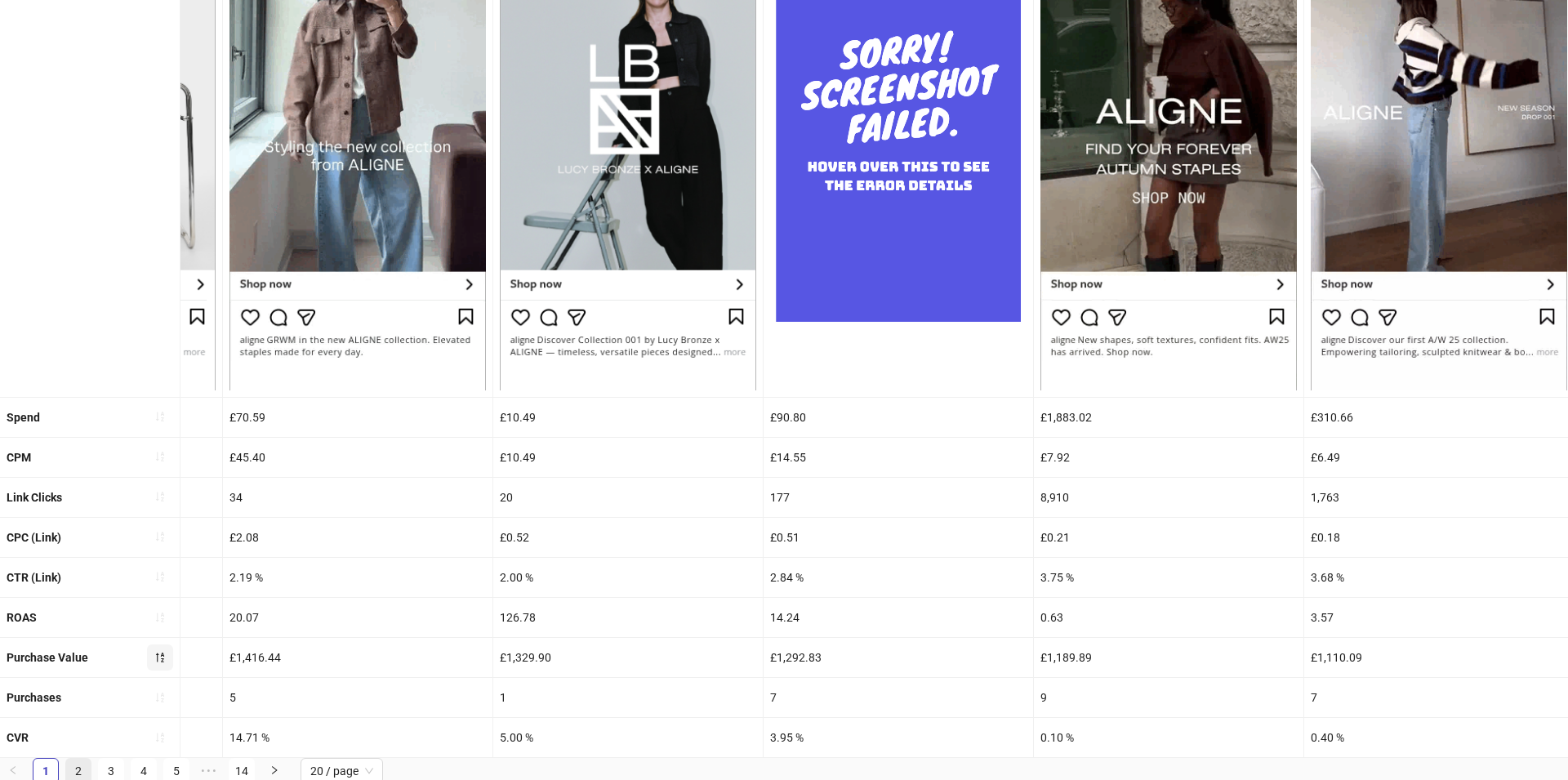
click at [75, 769] on link "2" at bounding box center [79, 771] width 25 height 25
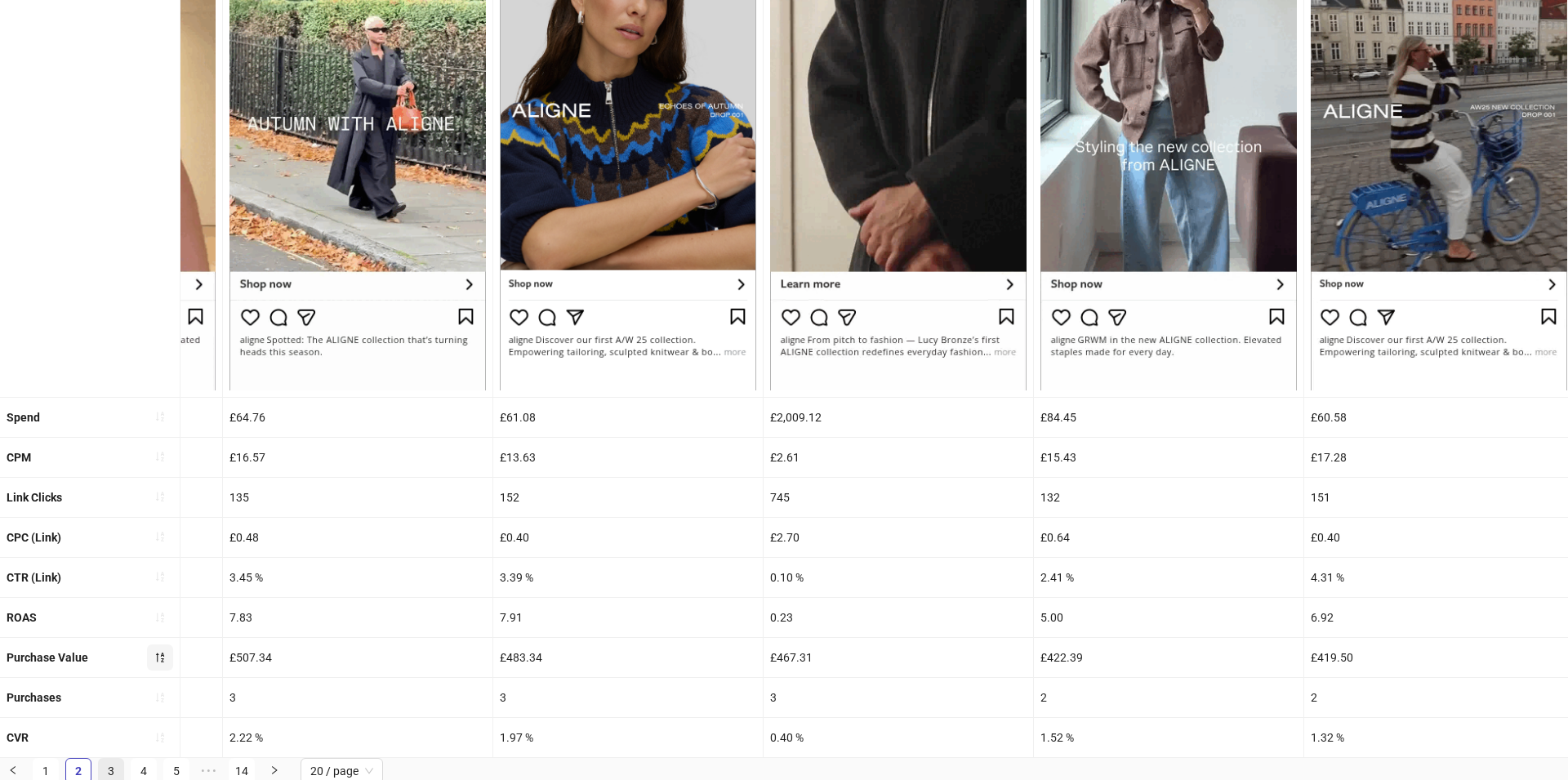
click at [116, 764] on link "3" at bounding box center [111, 771] width 25 height 25
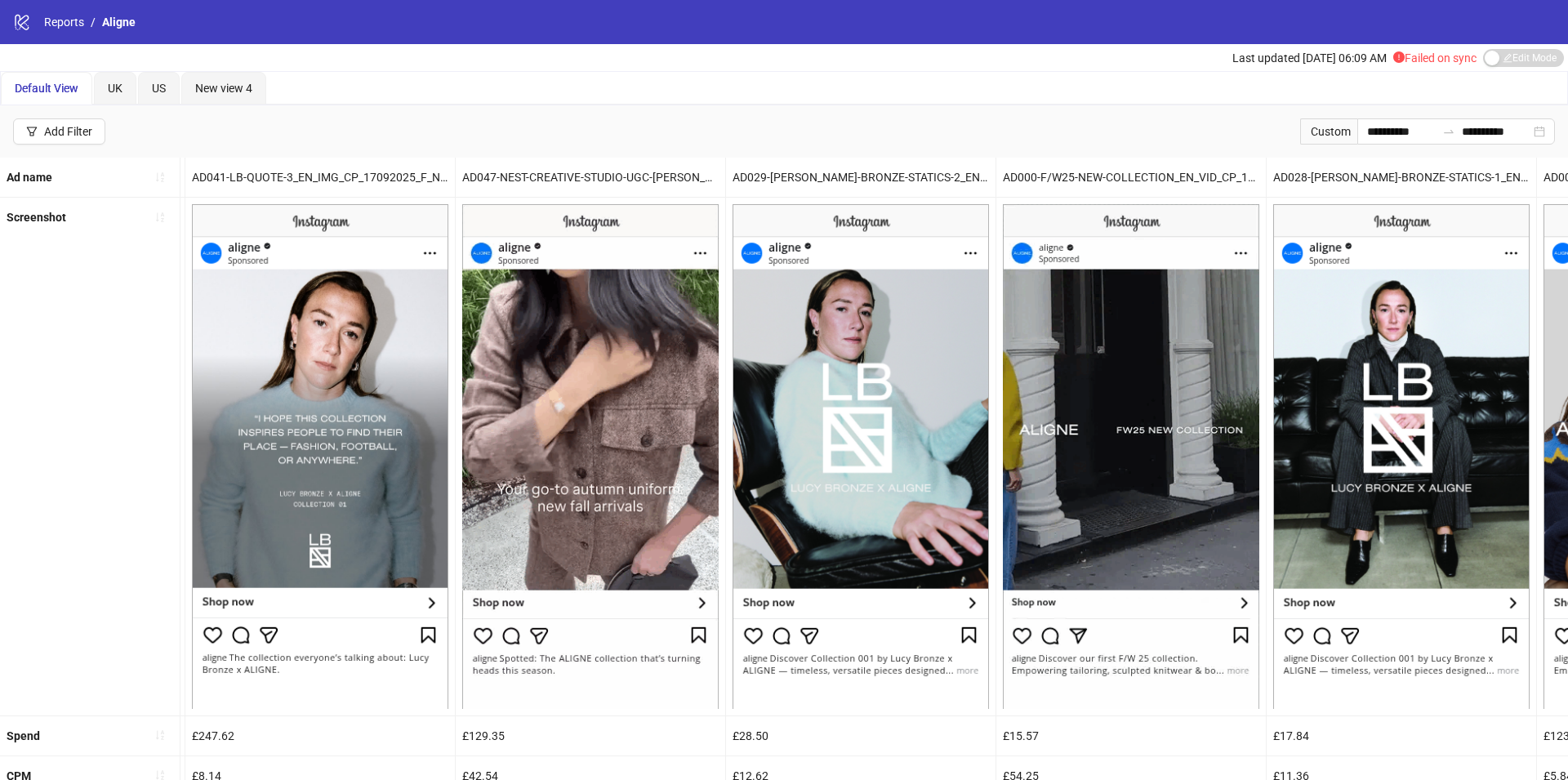
scroll to position [0, 98]
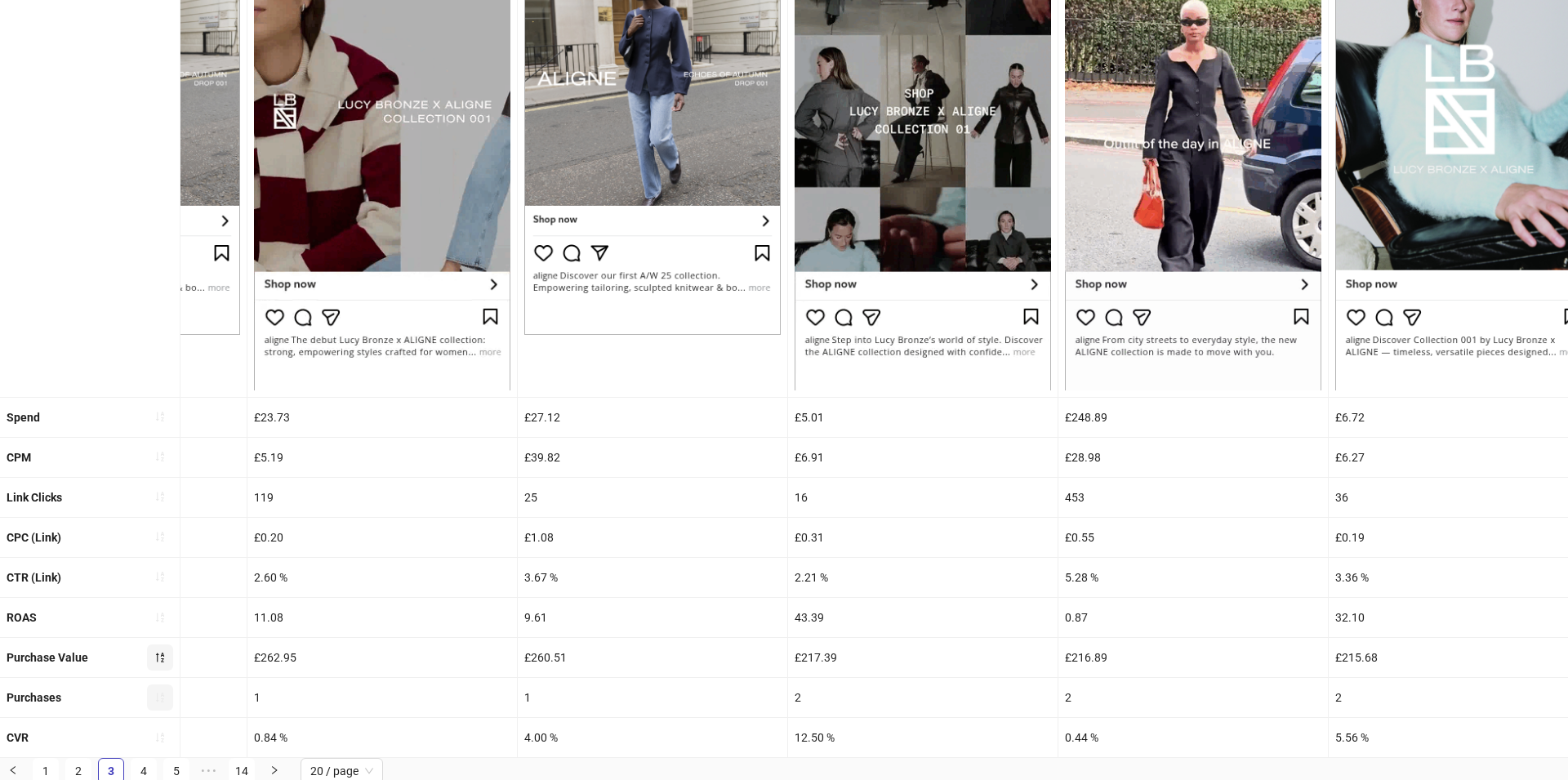
click at [151, 703] on button "button" at bounding box center [160, 698] width 27 height 27
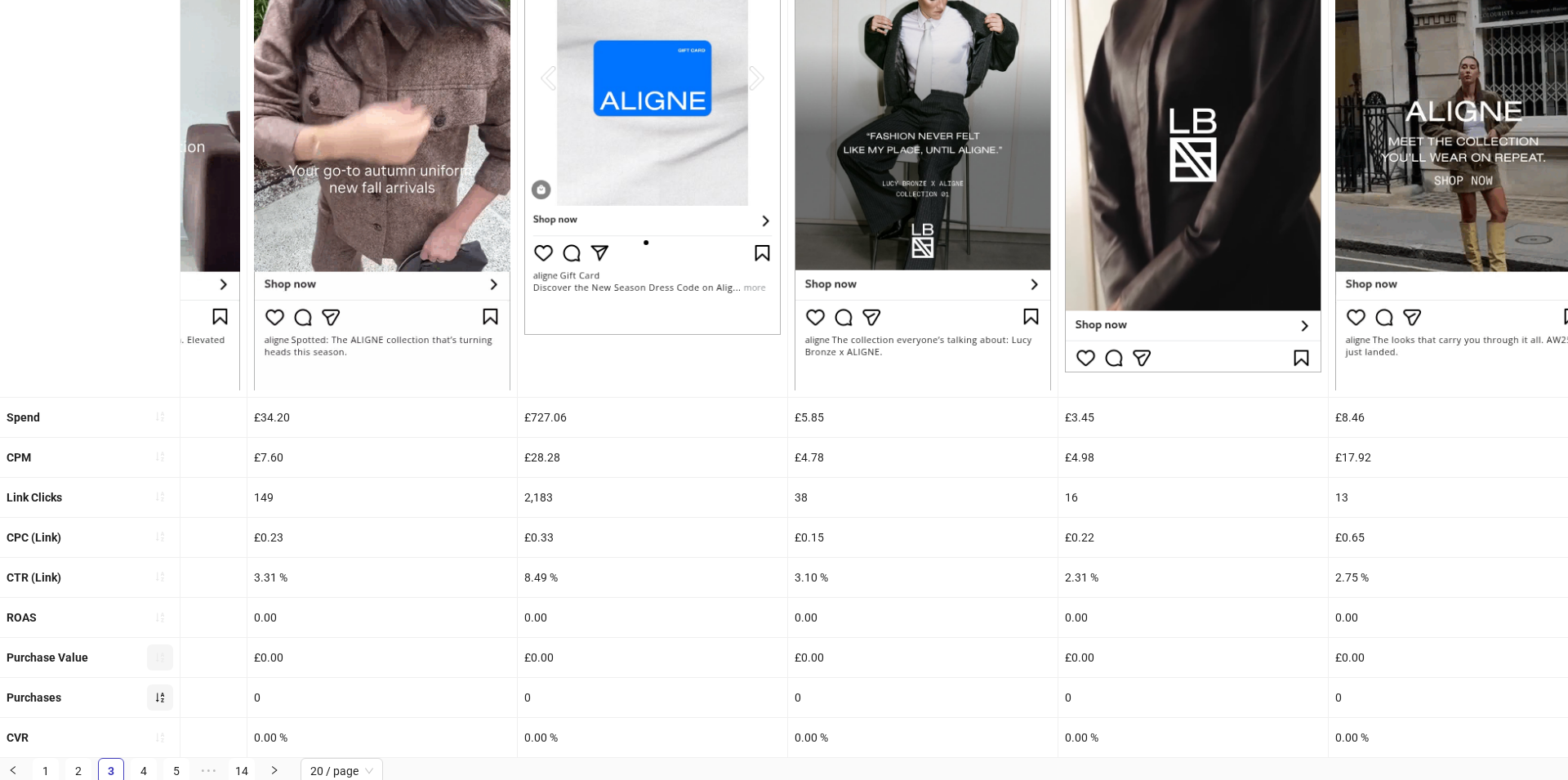
click at [159, 697] on icon "sort-ascending" at bounding box center [160, 697] width 11 height 11
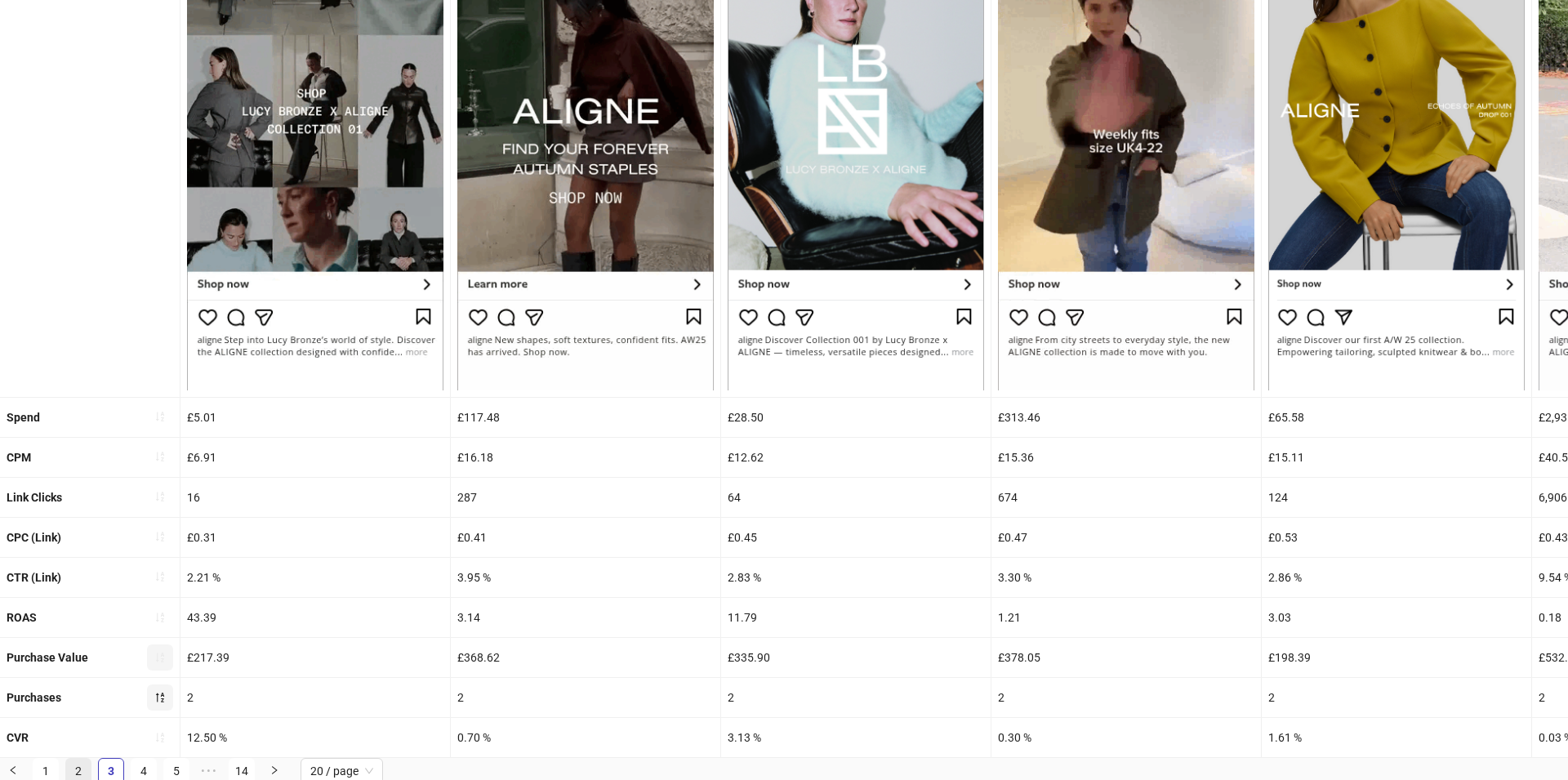
click at [78, 766] on link "2" at bounding box center [79, 771] width 25 height 25
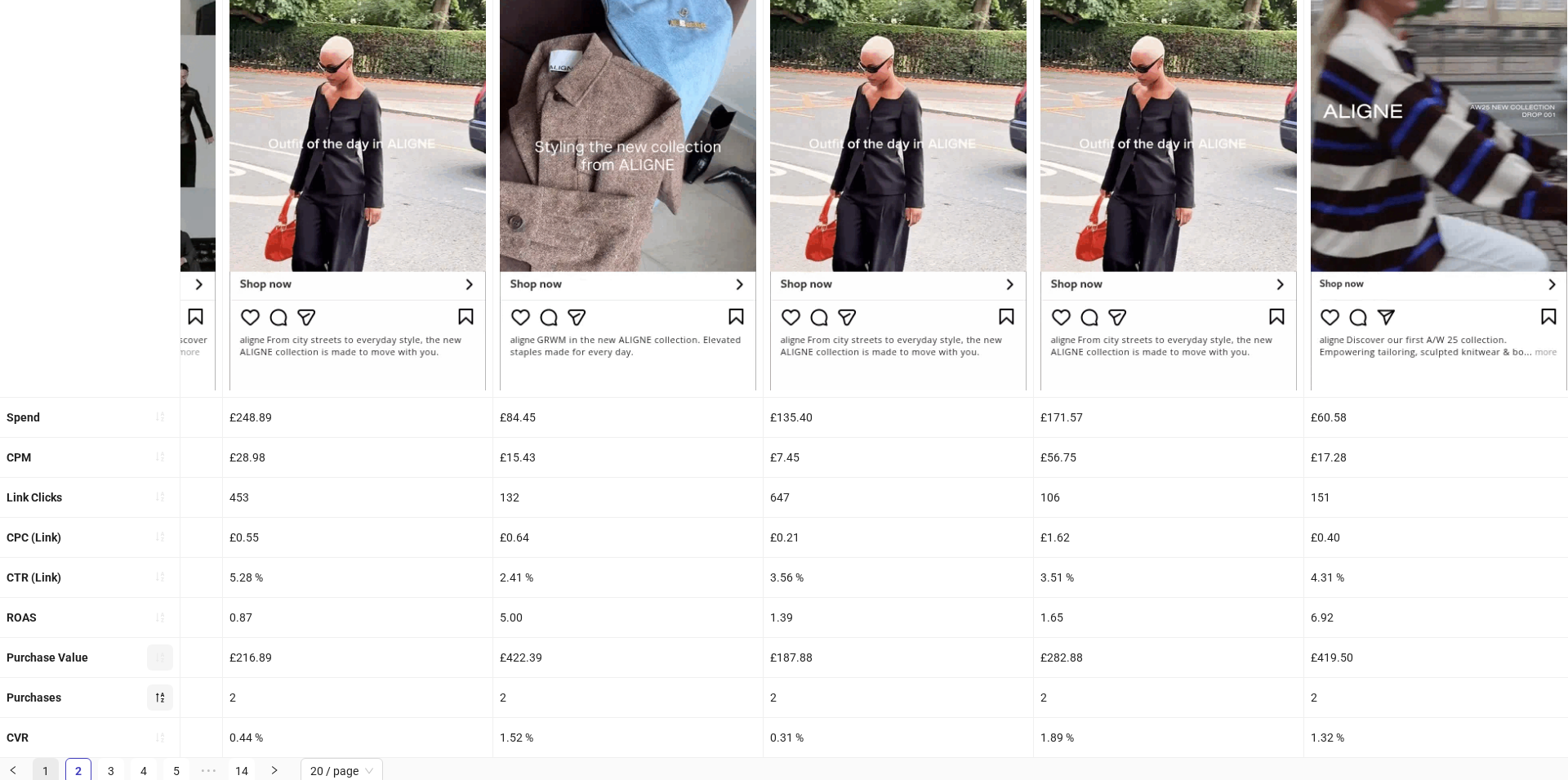
click at [58, 758] on ul "1 2 3 4 5 ••• 14 20 / page" at bounding box center [784, 771] width 1568 height 27
